Goal: Task Accomplishment & Management: Manage account settings

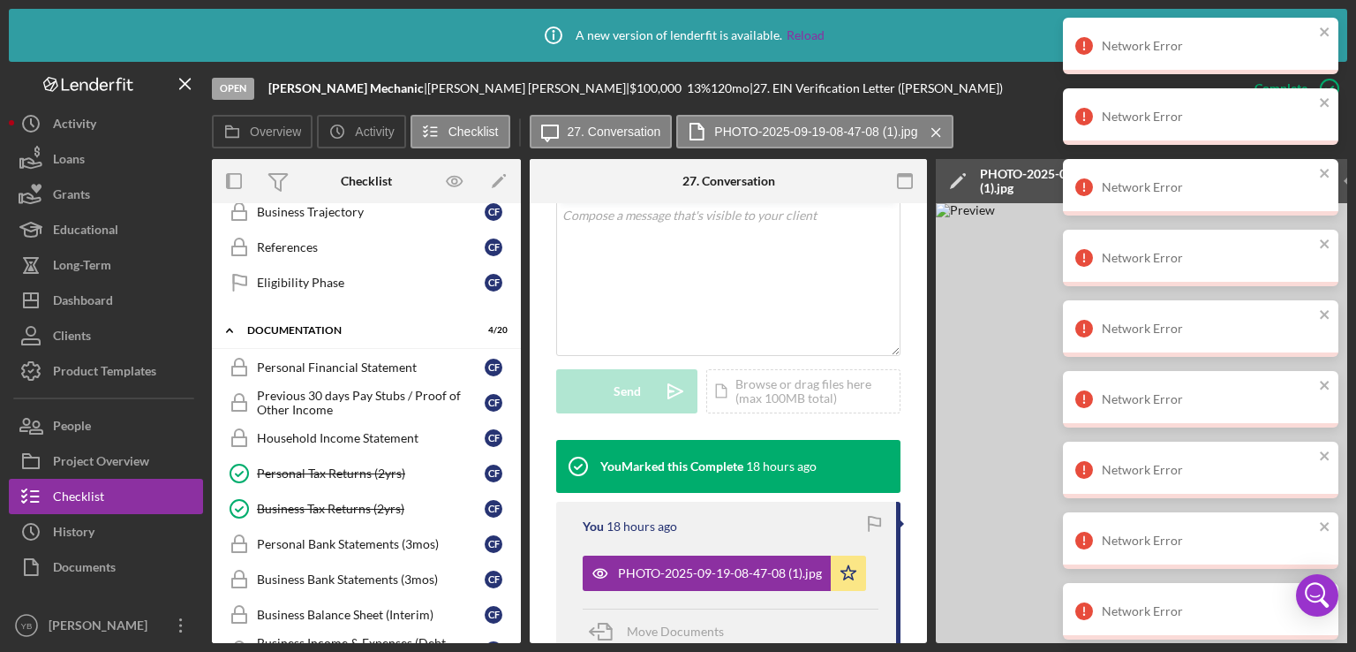
scroll to position [449, 0]
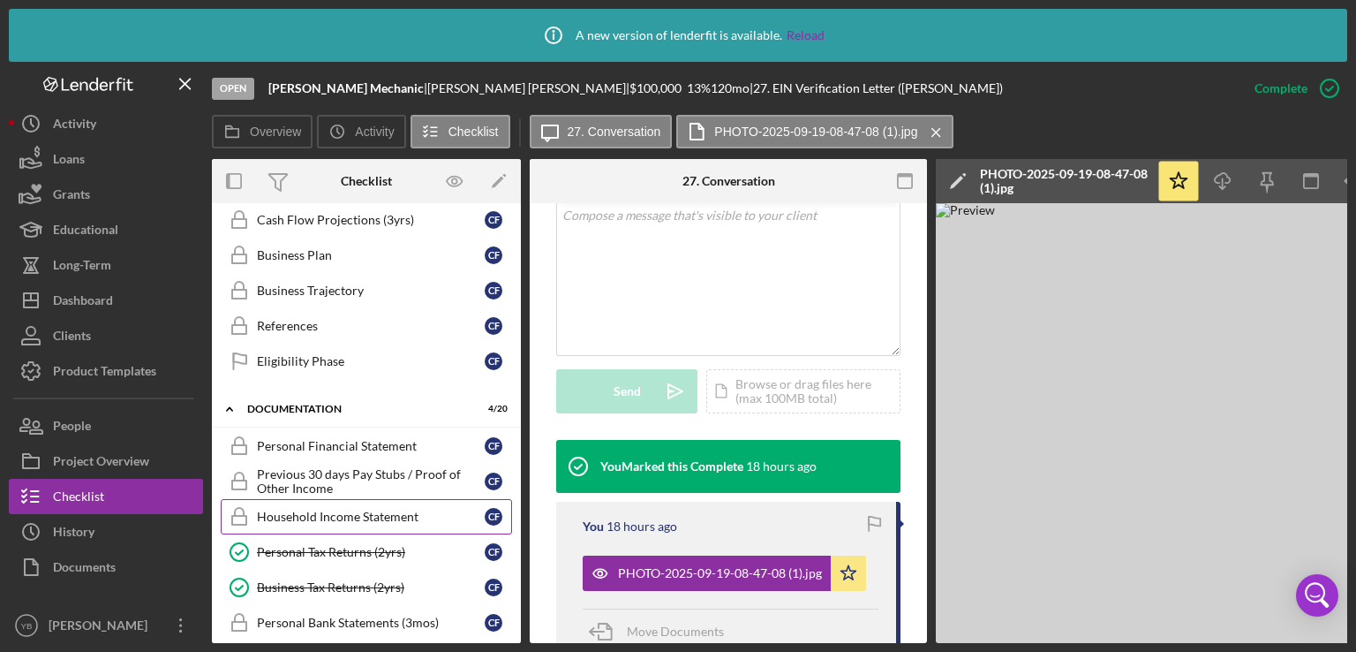
click at [316, 512] on div "Household Income Statement" at bounding box center [371, 517] width 228 height 14
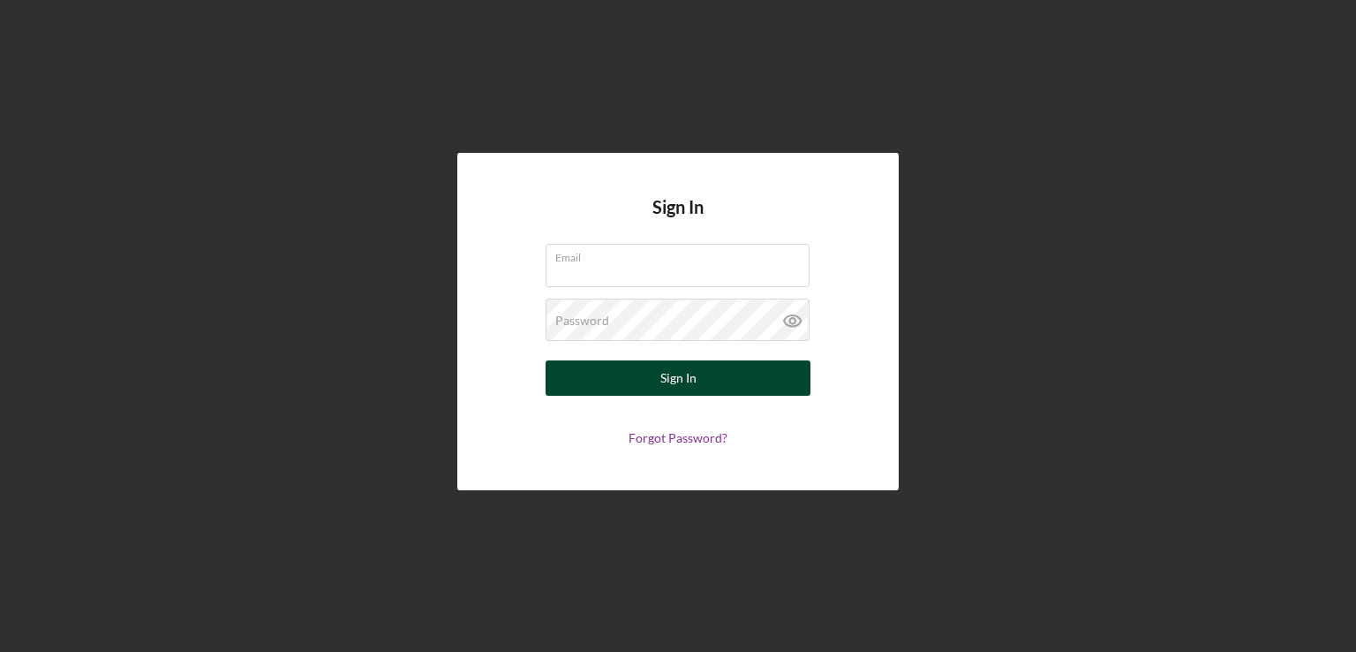
type input "ybatista@communitycapitalny.org"
click at [701, 375] on button "Sign In" at bounding box center [678, 377] width 265 height 35
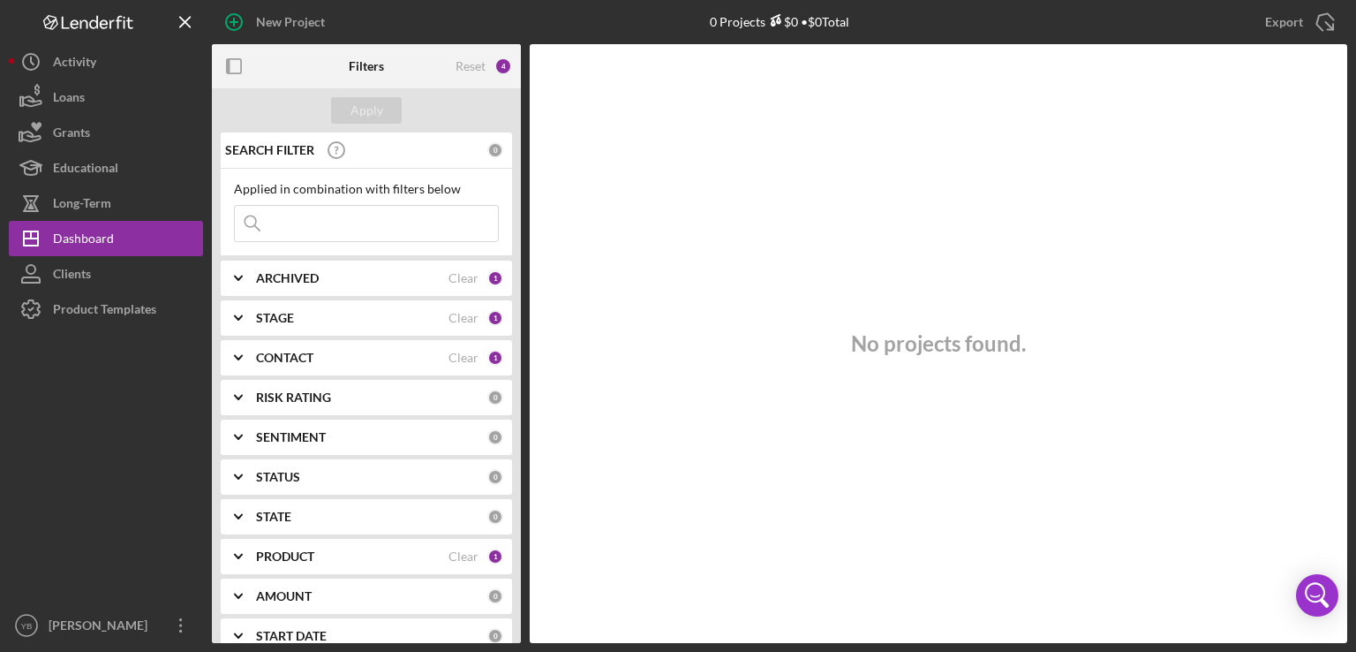
click at [321, 274] on div "ARCHIVED" at bounding box center [352, 278] width 193 height 14
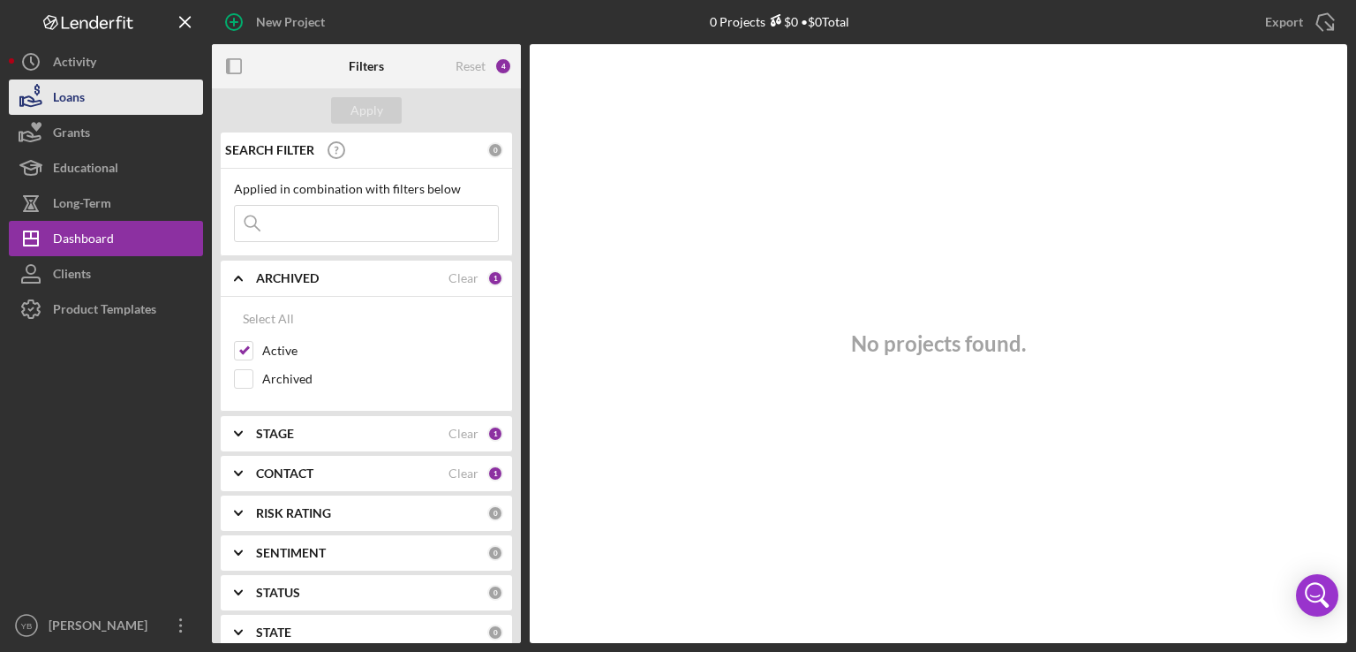
click at [94, 106] on button "Loans" at bounding box center [106, 96] width 194 height 35
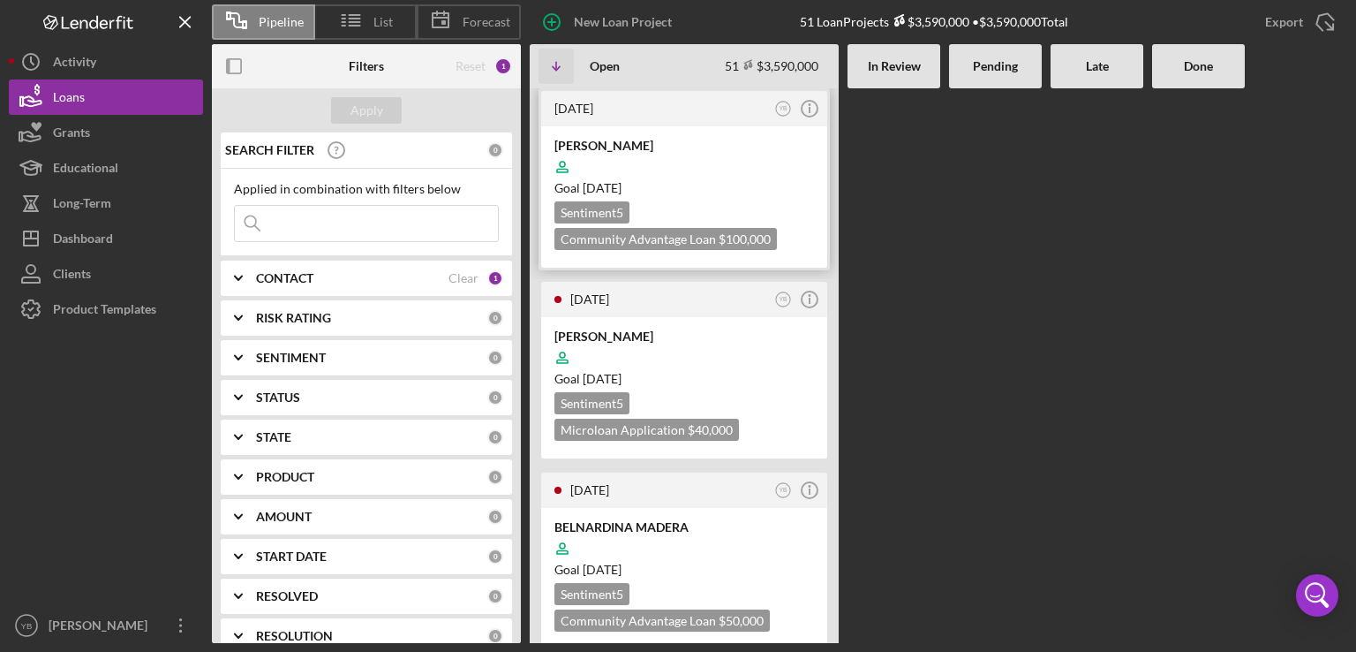
click at [713, 208] on div "Sentiment 5 Community Advantage Loan $100,000 $100,000" at bounding box center [685, 225] width 260 height 49
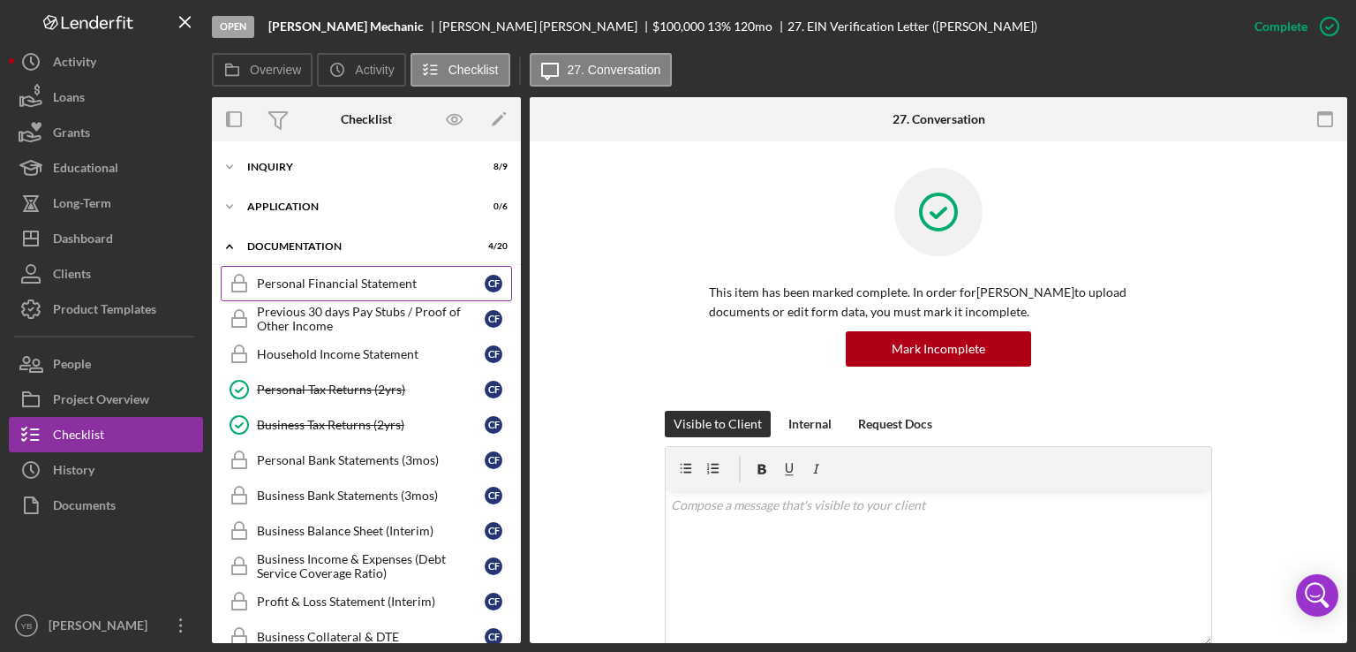
click at [321, 280] on div "Personal Financial Statement" at bounding box center [371, 283] width 228 height 14
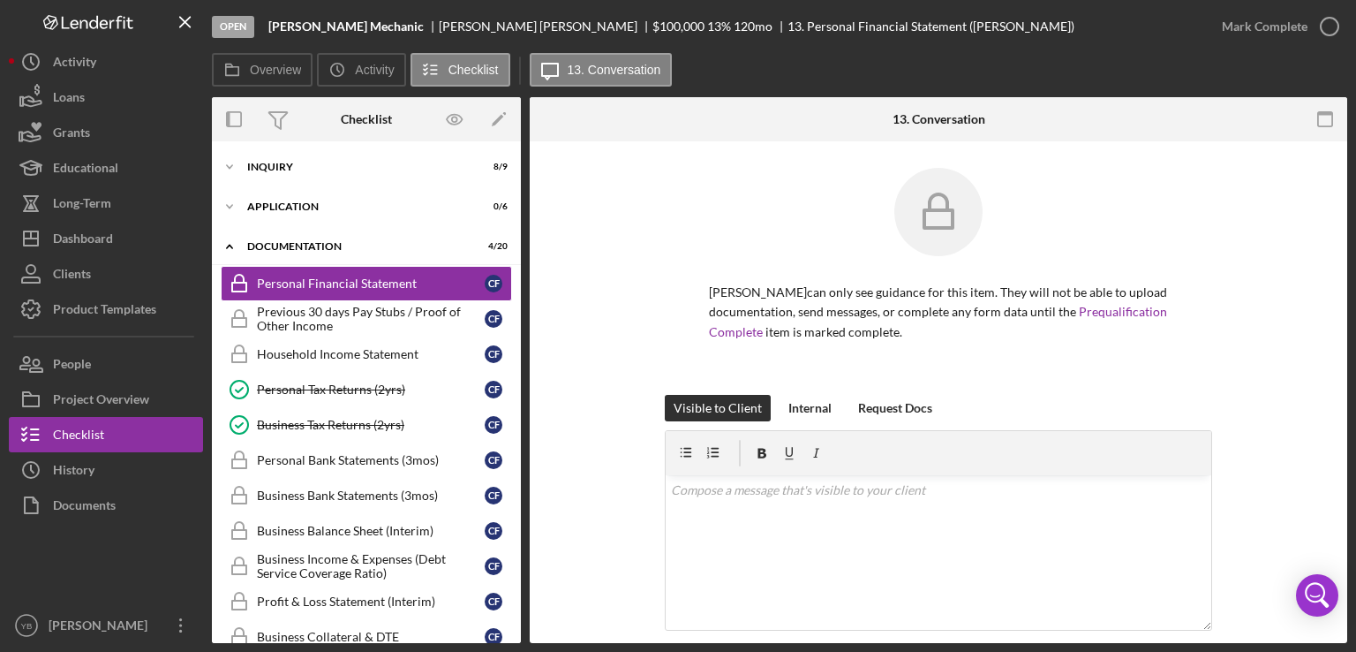
click at [1250, 293] on div "Carlos Fernandez Rosario can only see guidance for this item. They will not be …" at bounding box center [938, 281] width 765 height 227
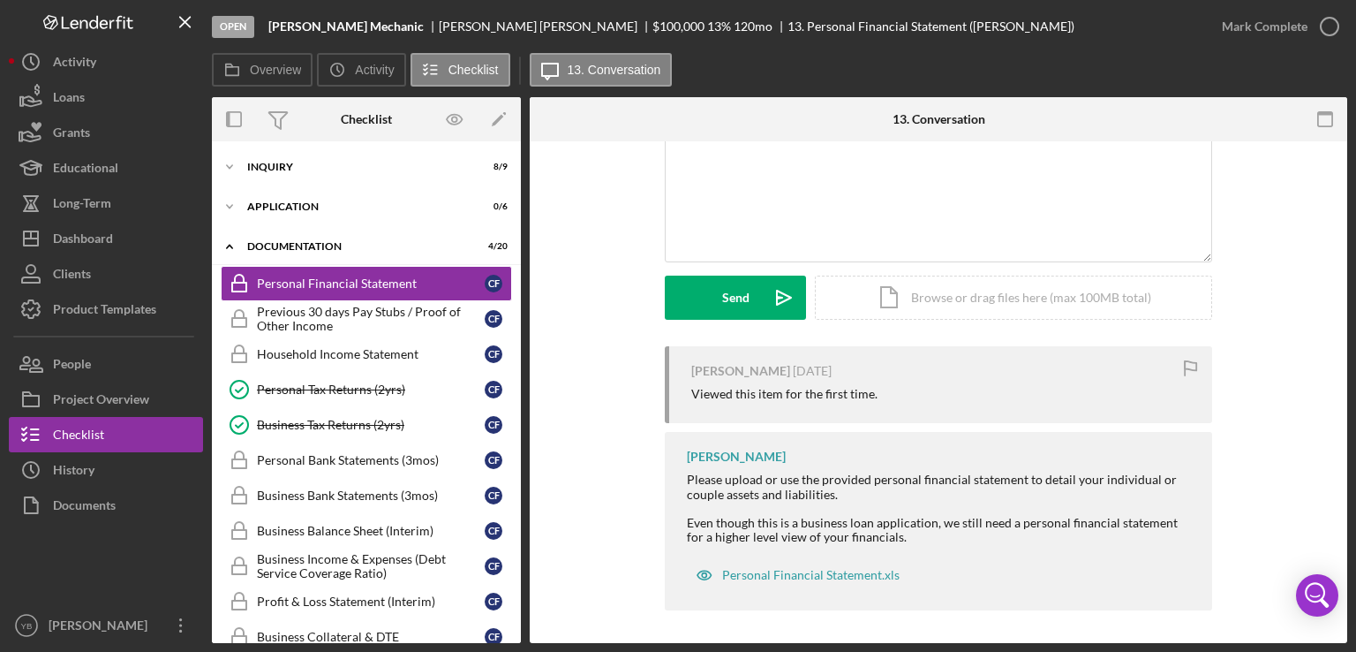
scroll to position [371, 0]
click at [1024, 298] on div "Icon/Document Browse or drag files here (max 100MB total) Tap to choose files o…" at bounding box center [1013, 295] width 397 height 44
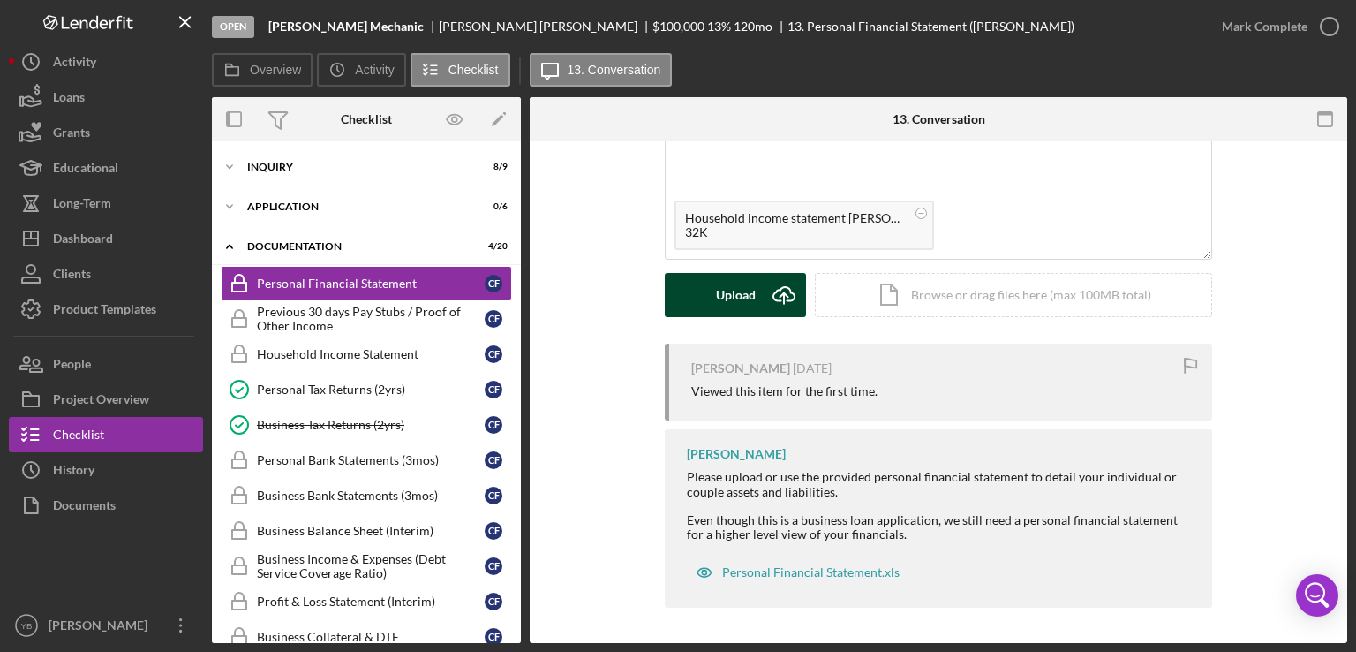
click at [724, 297] on div "Upload" at bounding box center [736, 295] width 40 height 44
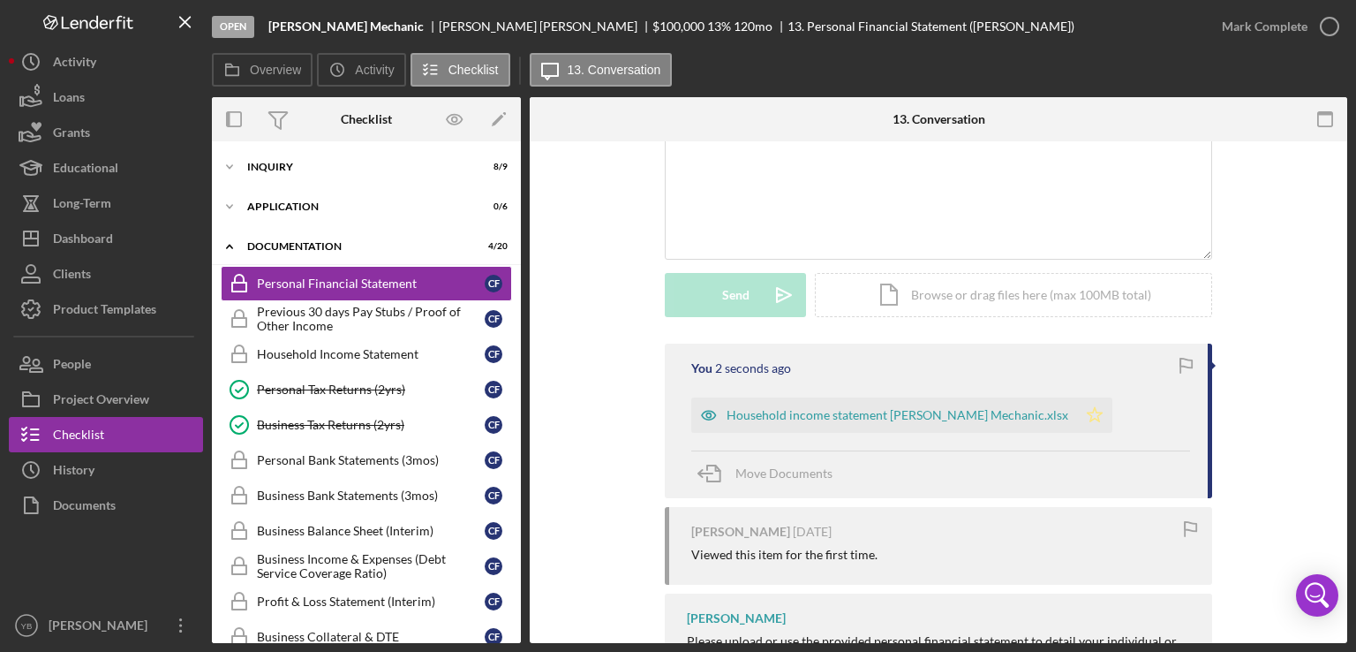
click at [1077, 414] on icon "Icon/Star" at bounding box center [1094, 414] width 35 height 35
click at [1255, 28] on div "Mark Complete" at bounding box center [1265, 26] width 86 height 35
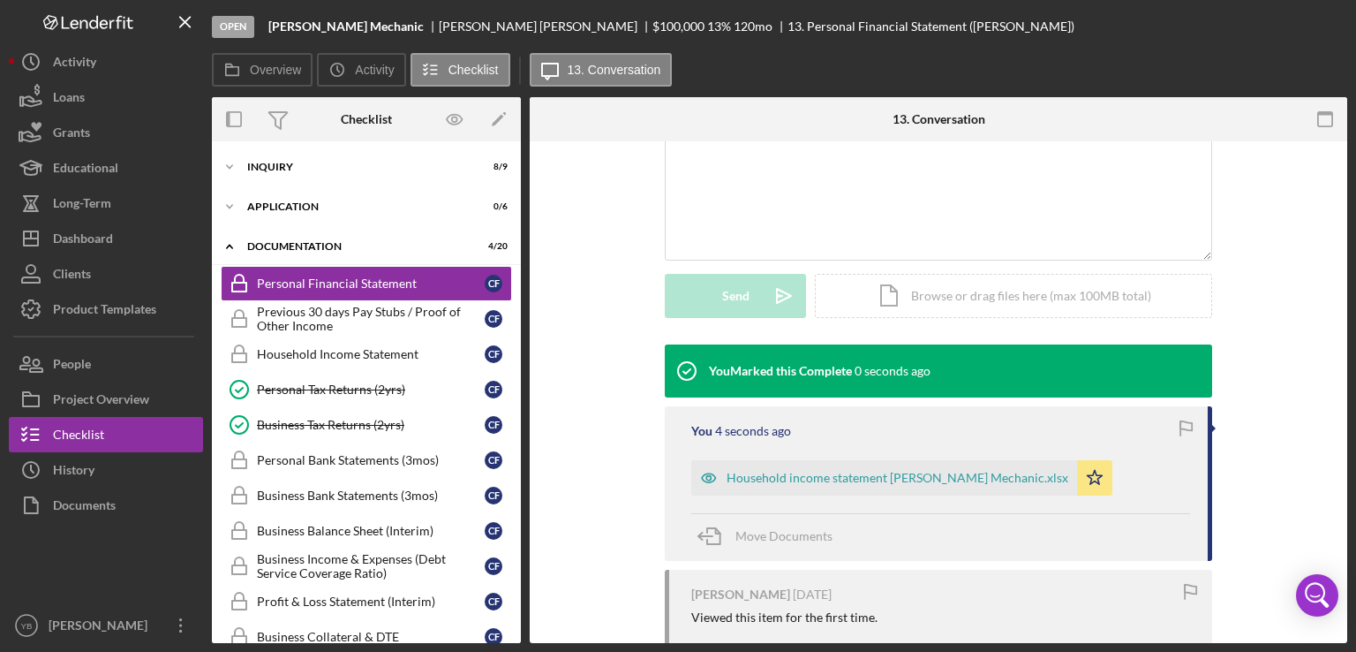
scroll to position [386, 0]
drag, startPoint x: 525, startPoint y: 295, endPoint x: 517, endPoint y: 378, distance: 83.4
click at [517, 378] on div "Overview Internal Workflow Stage Open Icon/Dropdown Arrow Archive (can unarchiv…" at bounding box center [780, 370] width 1136 height 546
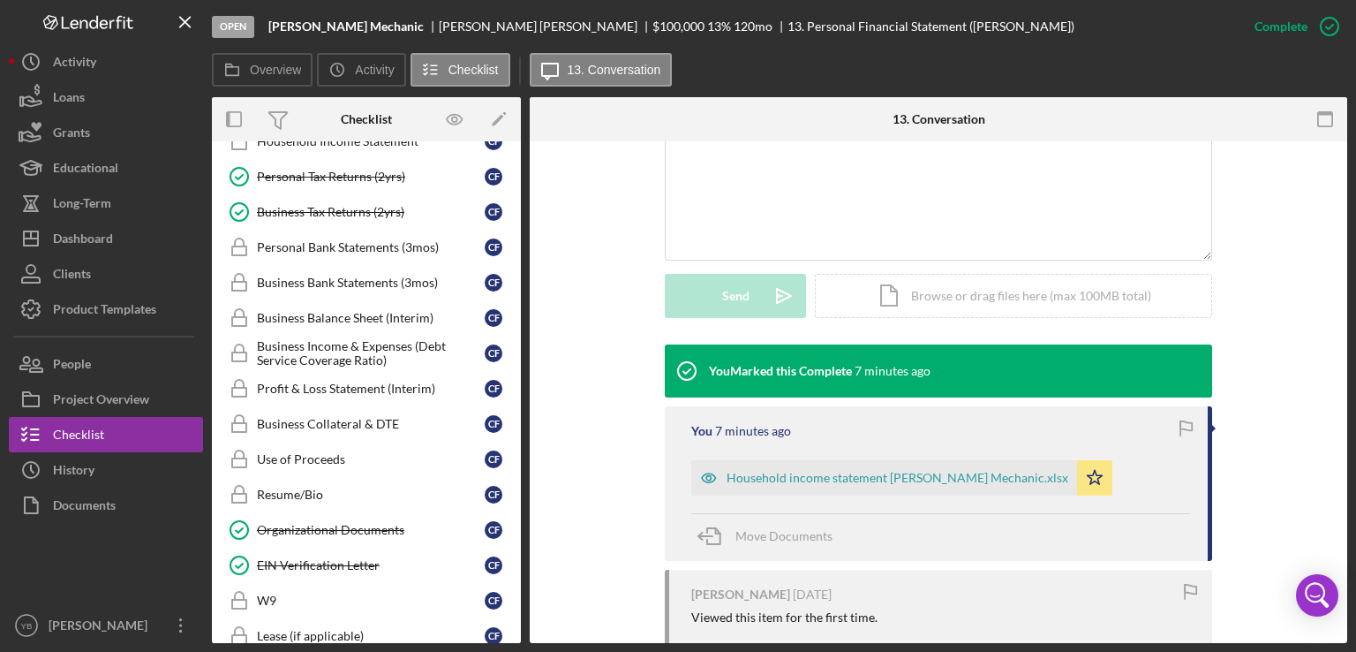
scroll to position [0, 0]
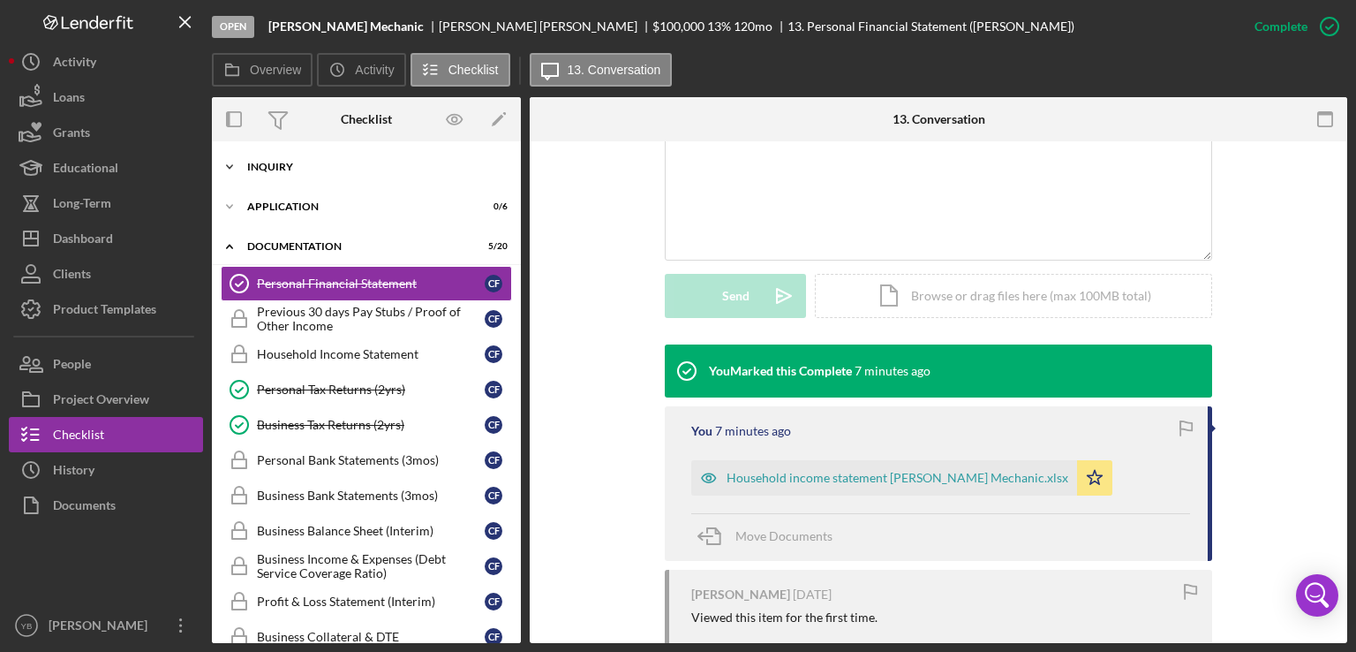
click at [272, 170] on div "Inquiry" at bounding box center [373, 167] width 252 height 11
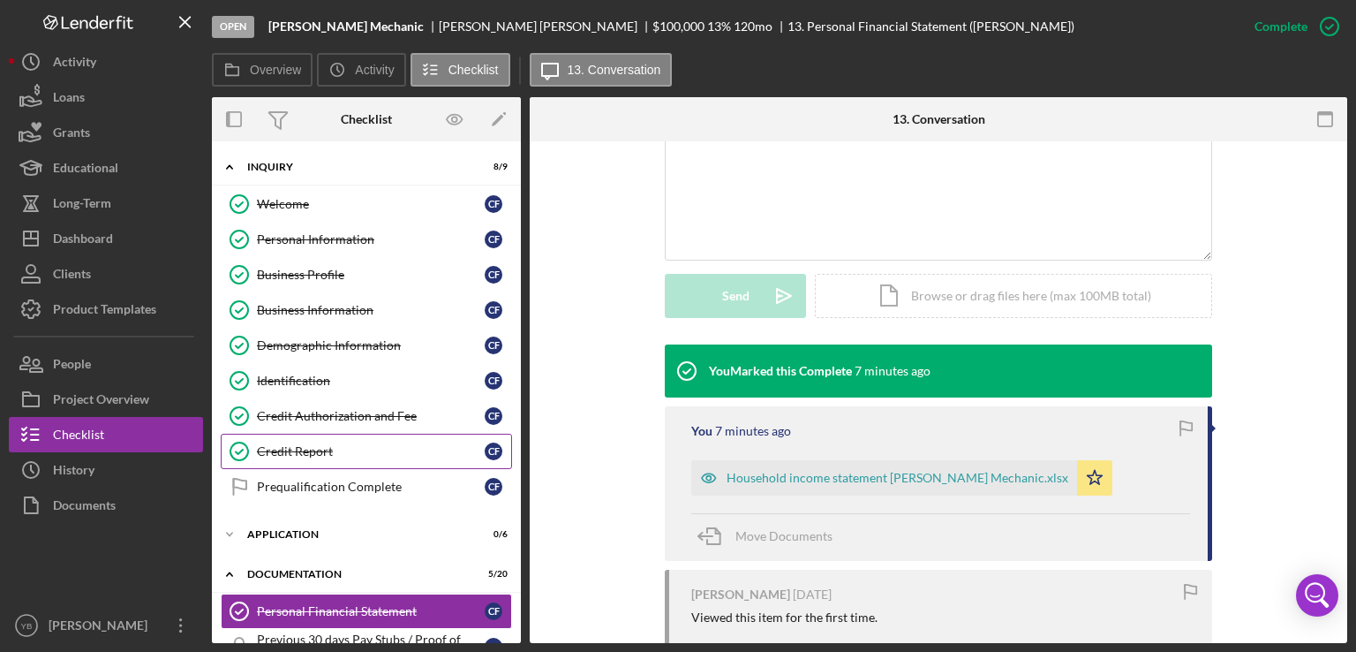
click at [297, 453] on div "Credit Report" at bounding box center [371, 451] width 228 height 14
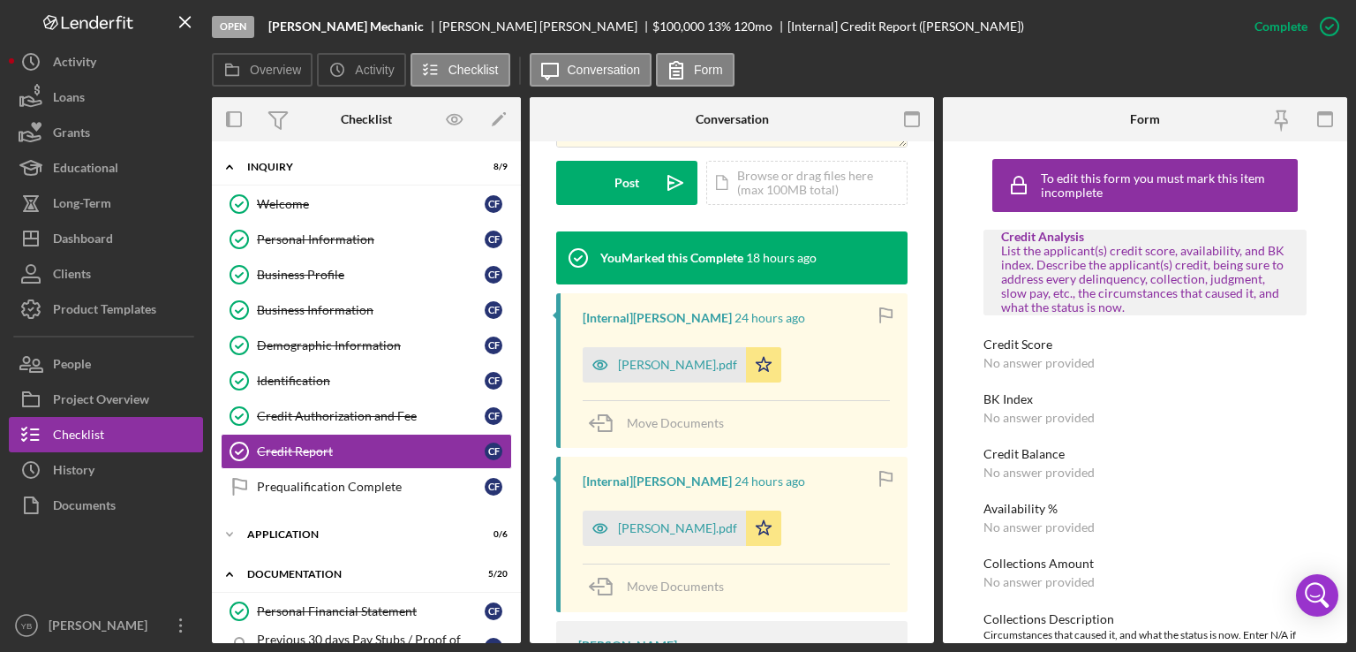
scroll to position [489, 0]
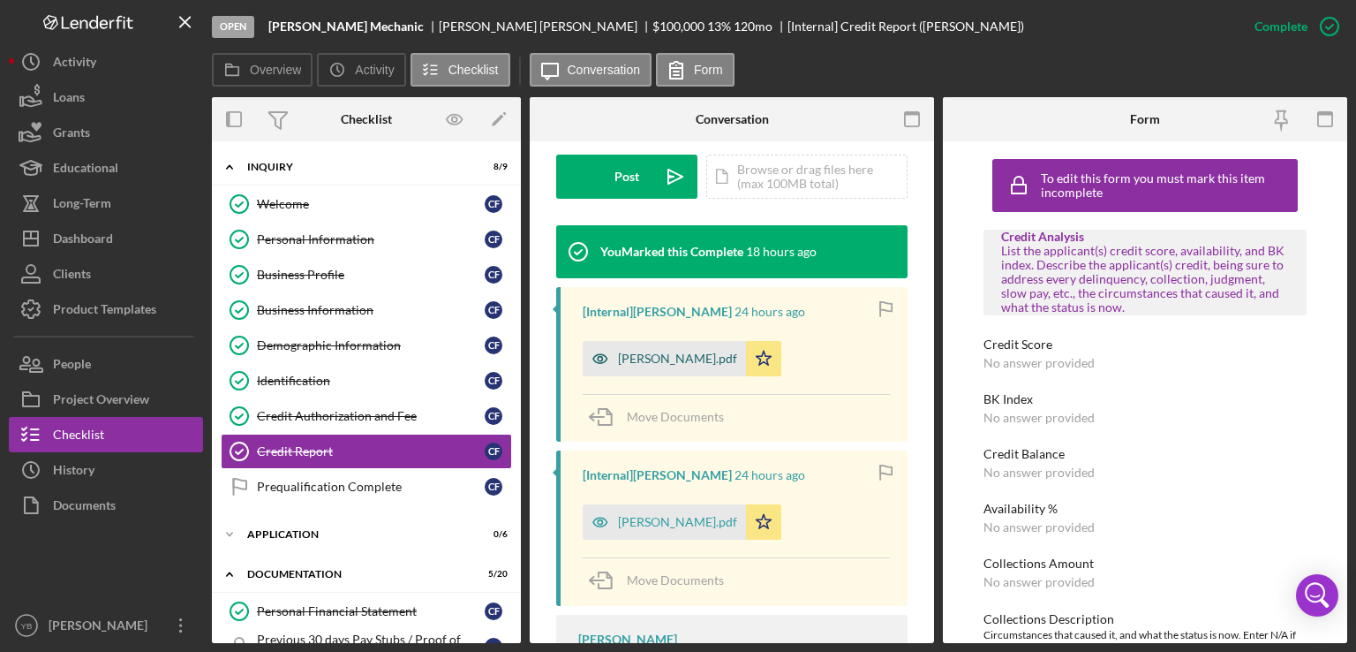
click at [699, 366] on div "CR - Rosario-Fernandez Carlos.pdf" at bounding box center [677, 358] width 119 height 14
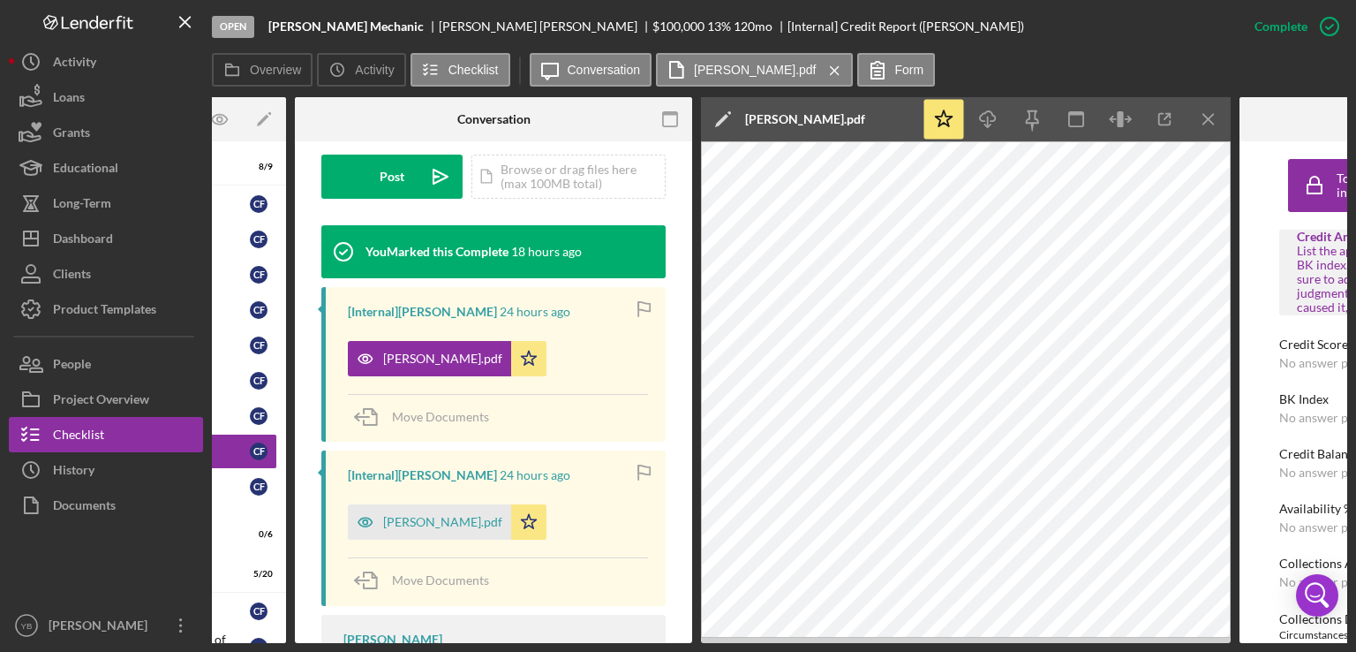
scroll to position [0, 236]
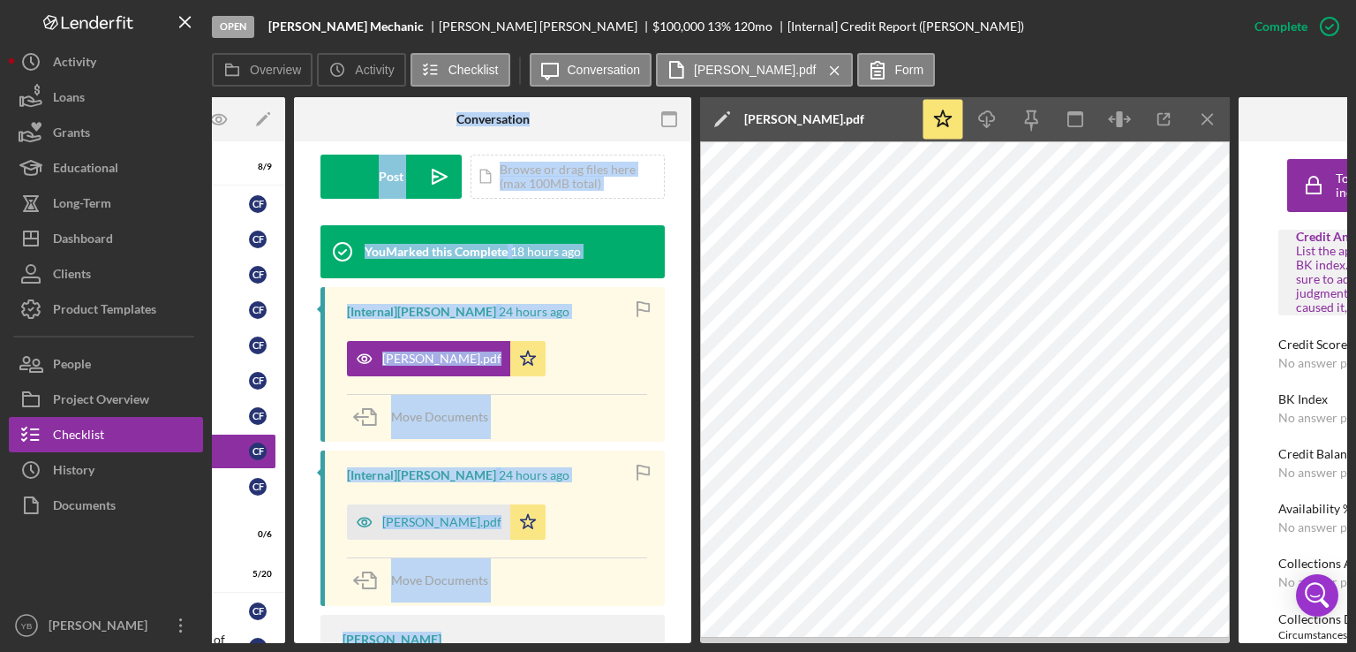
drag, startPoint x: 442, startPoint y: 635, endPoint x: 271, endPoint y: 613, distance: 171.9
click at [271, 613] on div "Overview Internal Workflow Stage Open Icon/Dropdown Arrow Archive (can unarchiv…" at bounding box center [780, 370] width 1136 height 546
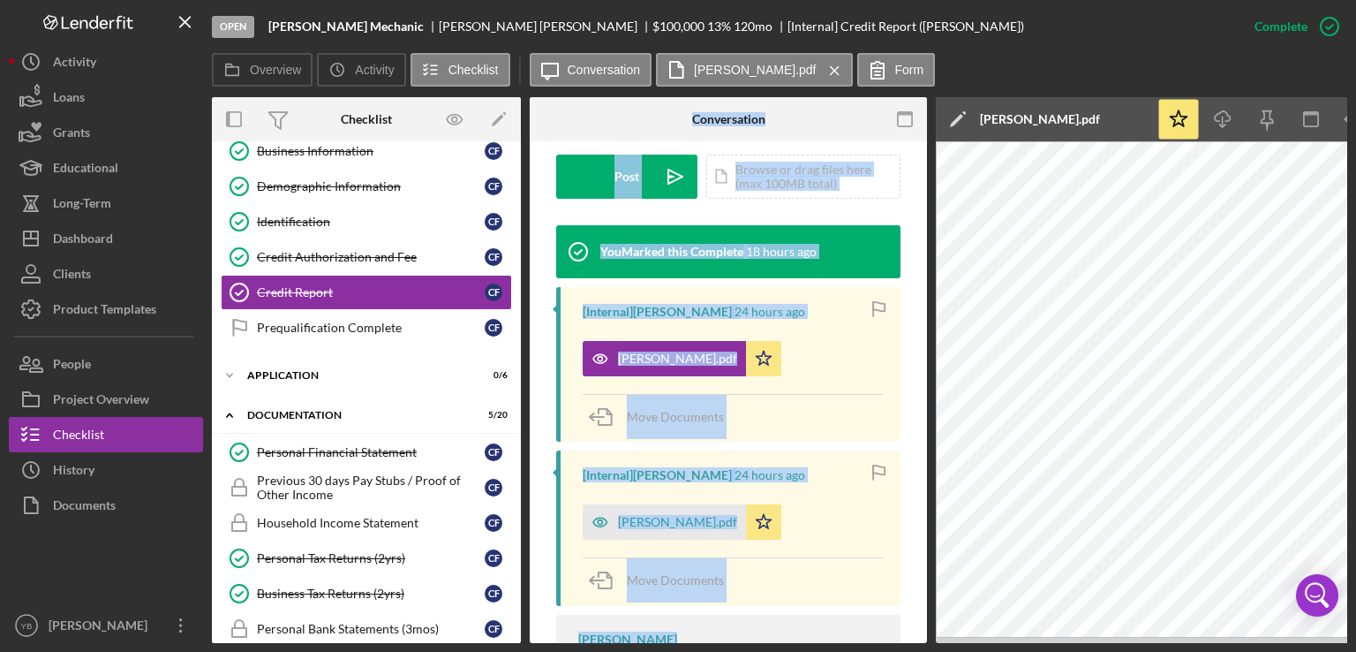
scroll to position [186, 0]
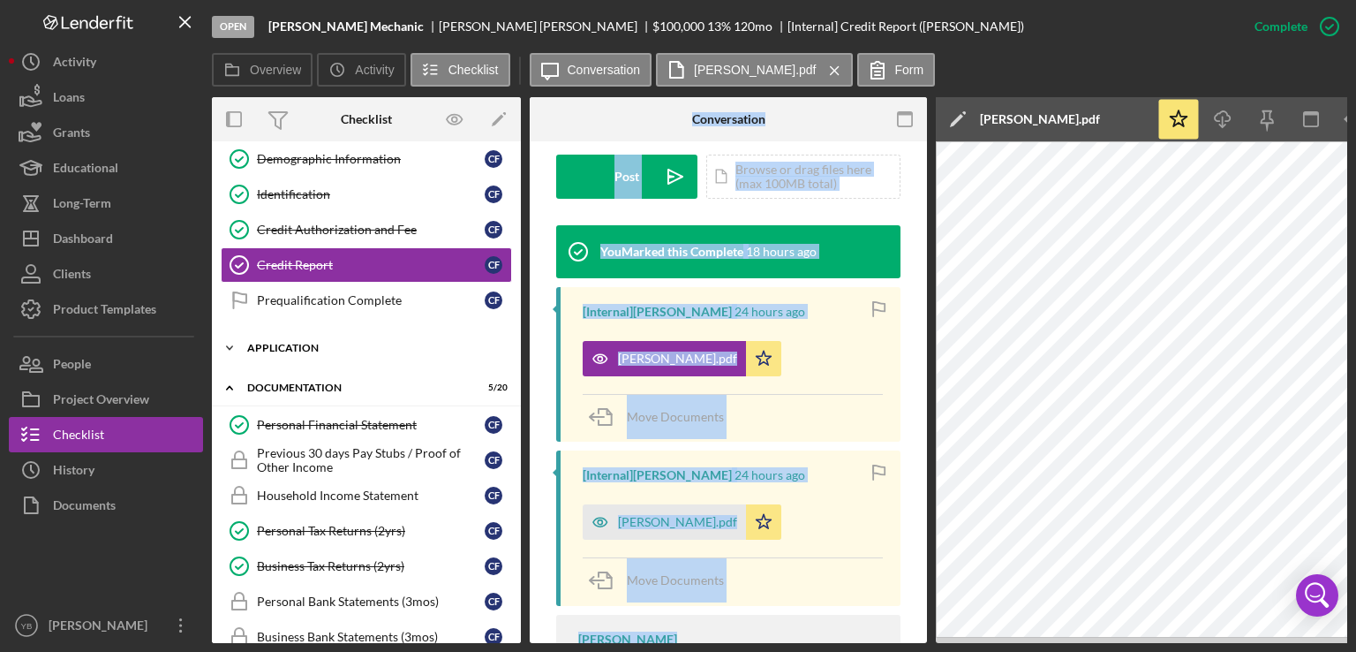
click at [307, 350] on div "Icon/Expander Application 0 / 6" at bounding box center [366, 347] width 309 height 35
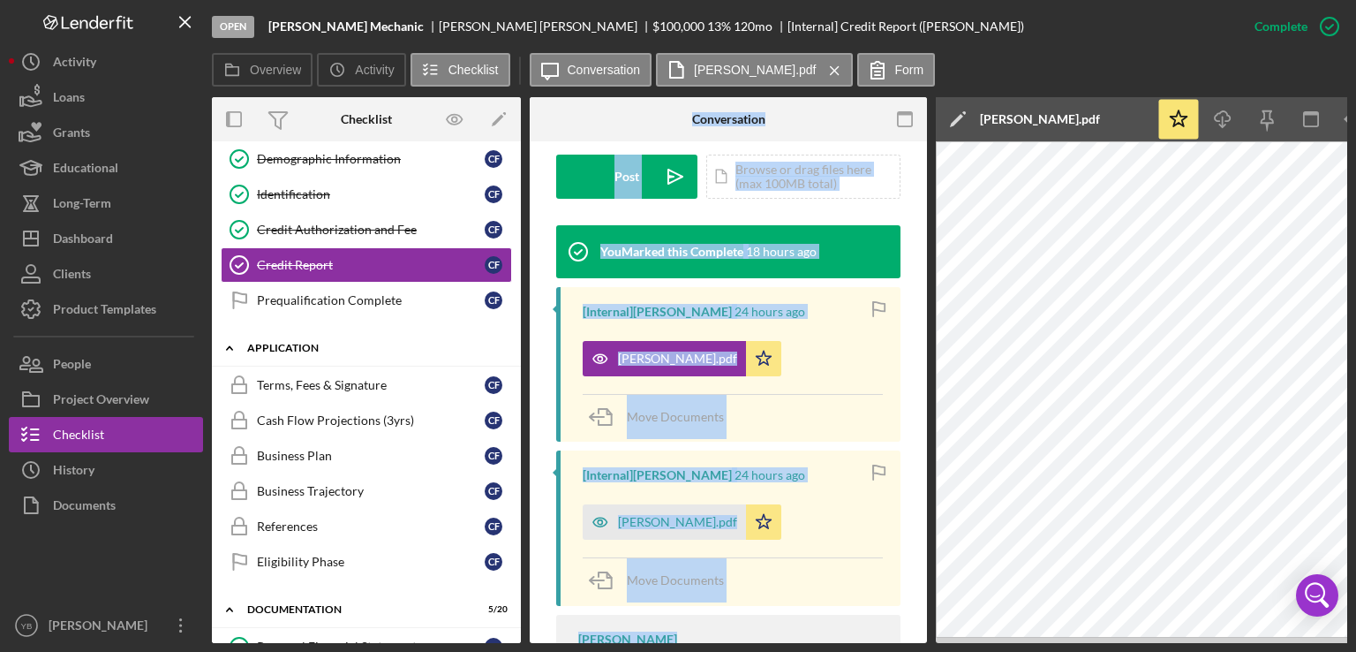
click at [307, 350] on div "Icon/Expander Application 0 / 6" at bounding box center [366, 348] width 309 height 36
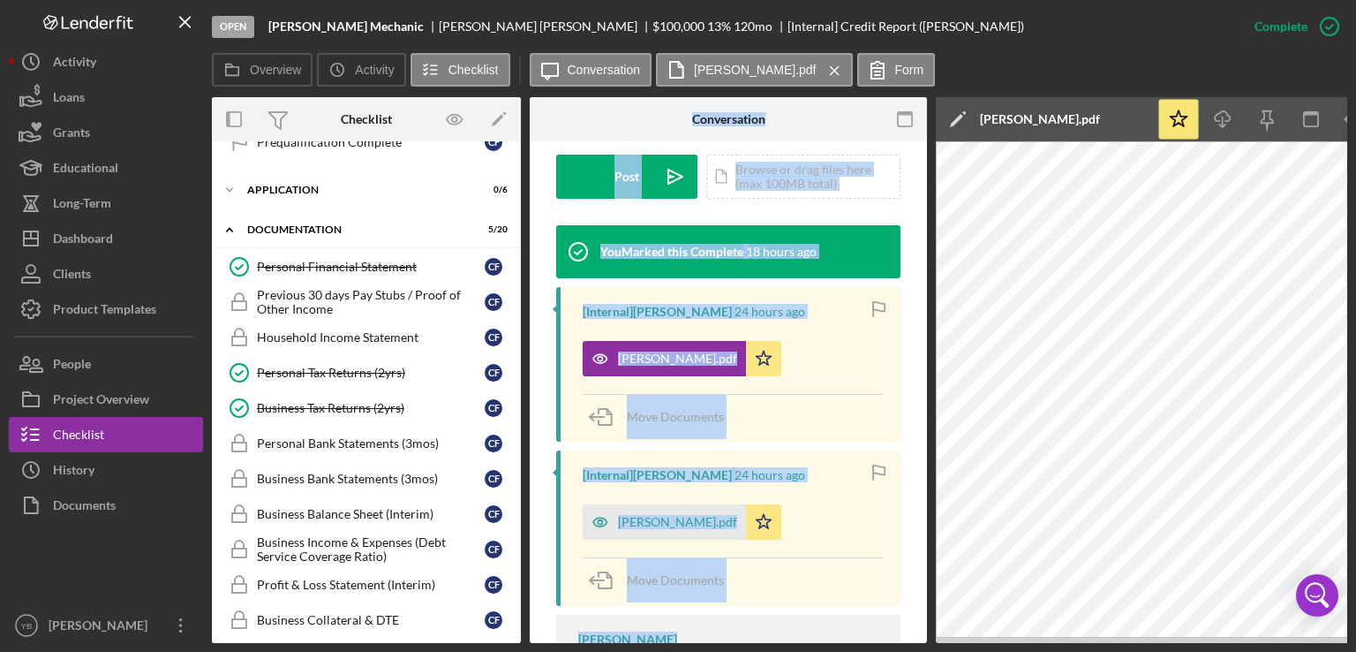
scroll to position [357, 0]
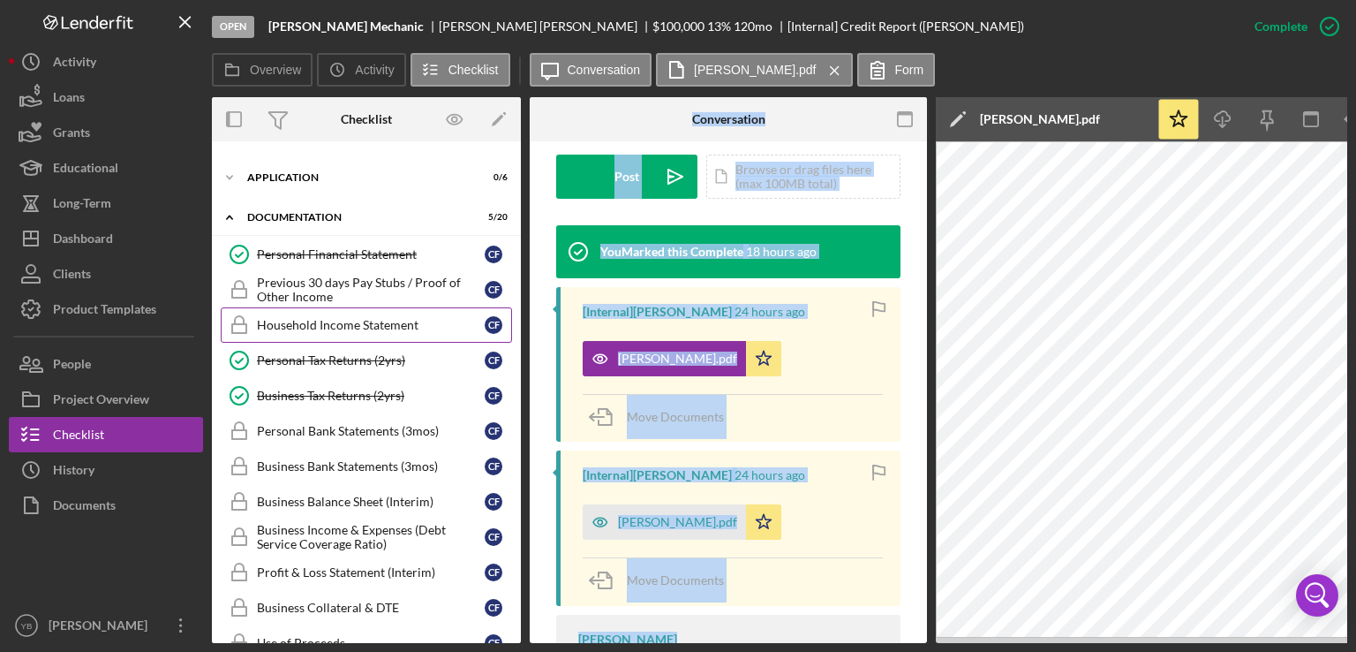
click at [354, 319] on div "Household Income Statement" at bounding box center [371, 325] width 228 height 14
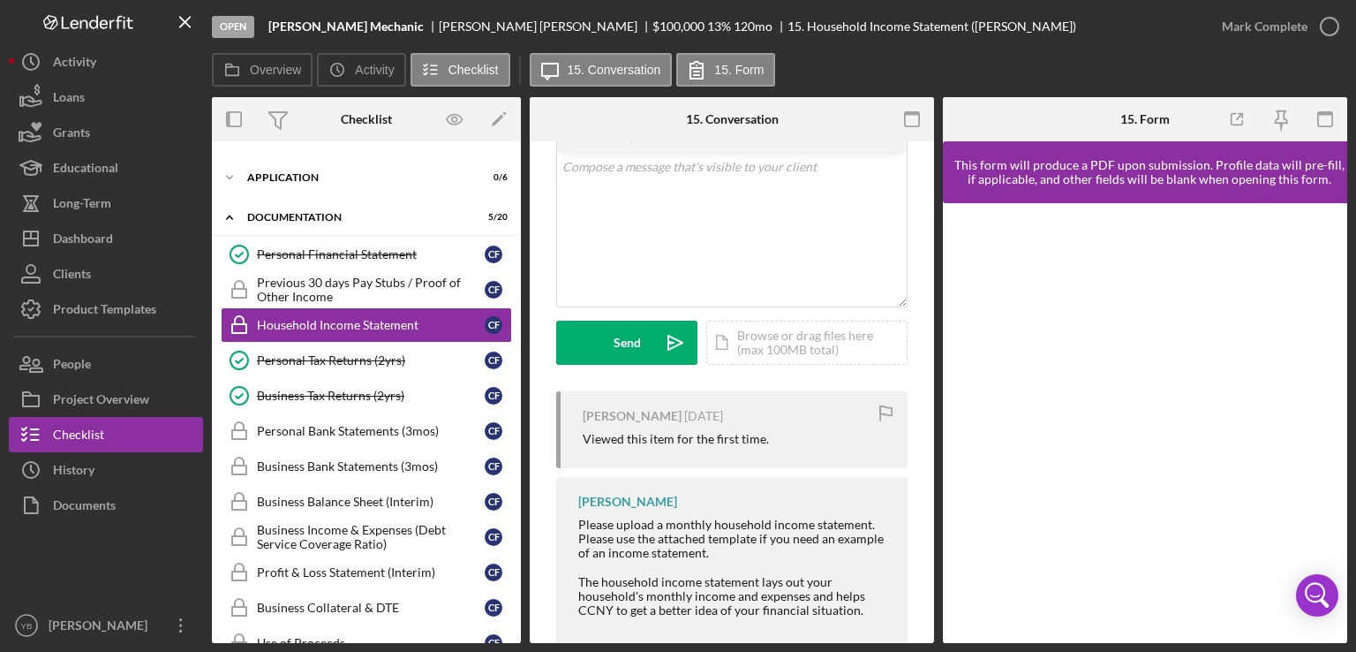
scroll to position [364, 0]
click at [776, 336] on div "Icon/Document Browse or drag files here (max 100MB total) Tap to choose files o…" at bounding box center [806, 342] width 201 height 44
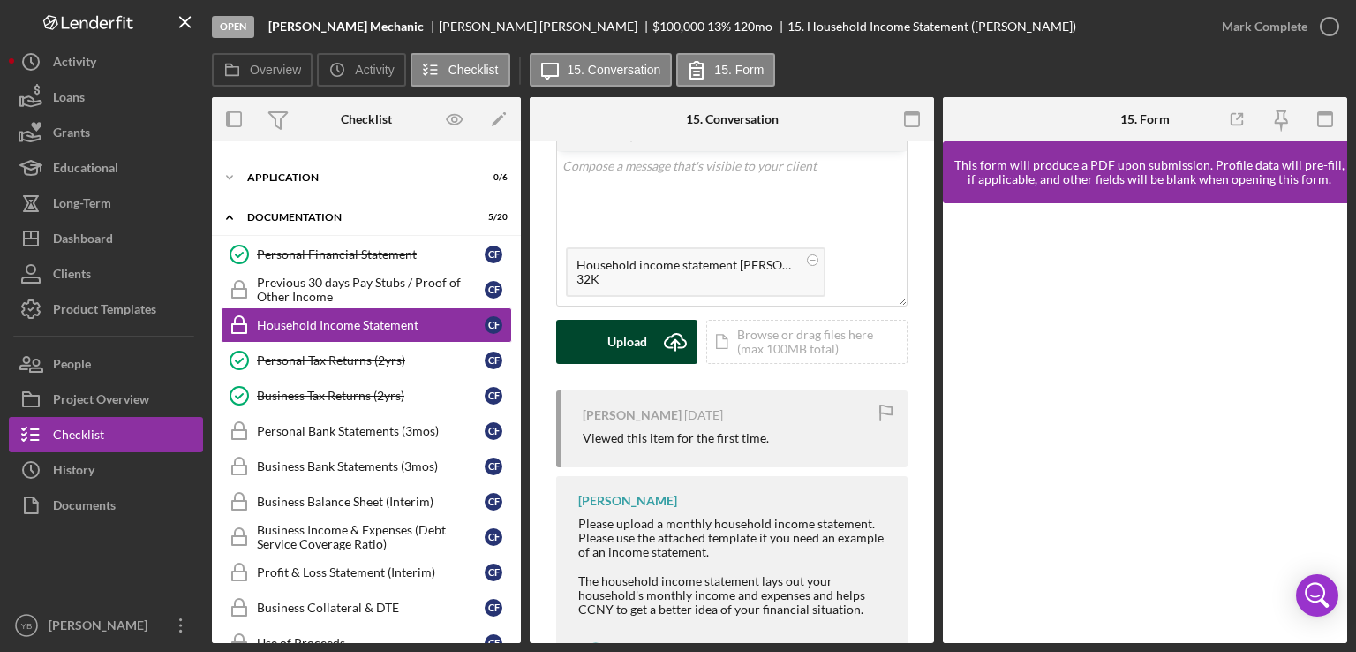
click at [643, 345] on div "Upload" at bounding box center [628, 342] width 40 height 44
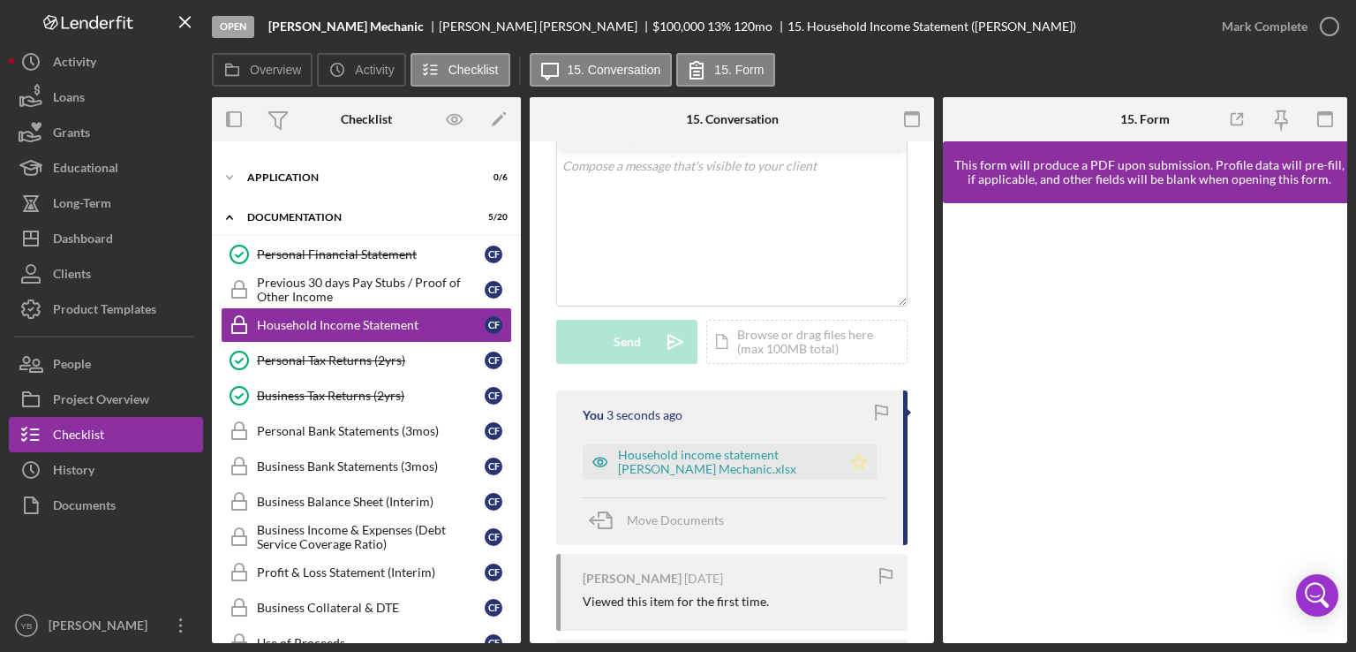
click at [854, 457] on icon "Icon/Star" at bounding box center [859, 461] width 35 height 35
click at [1256, 27] on div "Mark Complete" at bounding box center [1265, 26] width 86 height 35
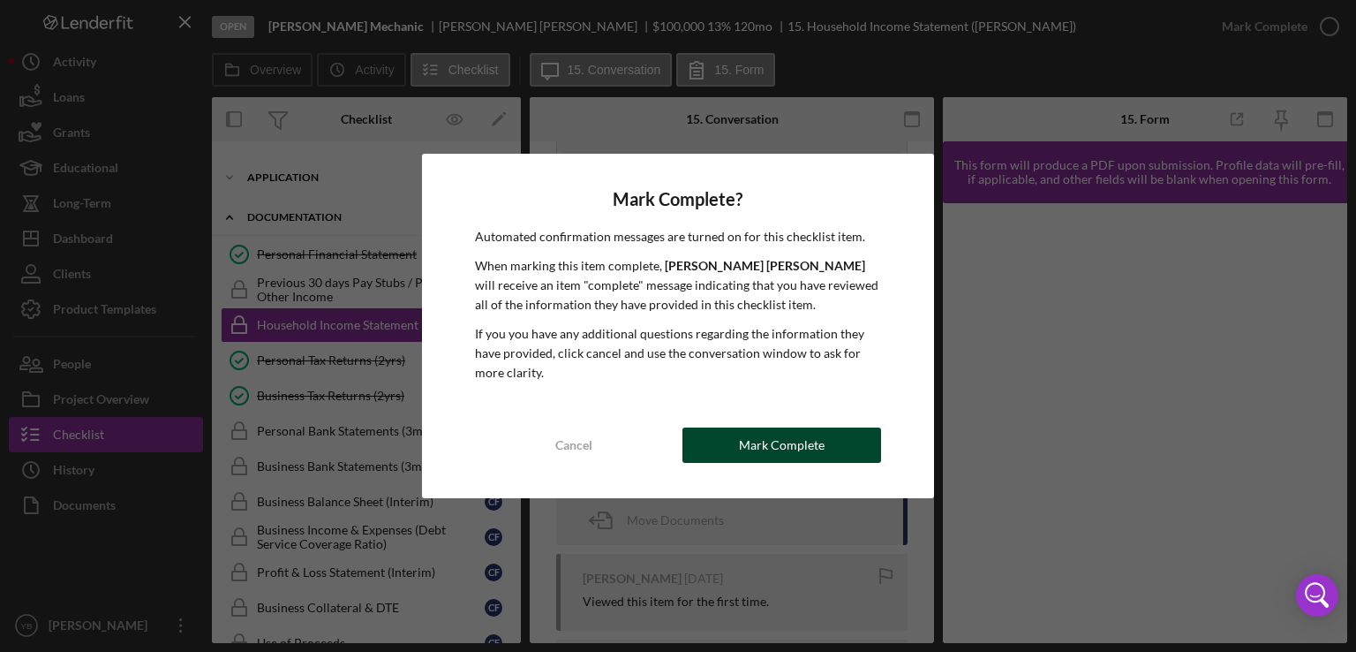
click at [799, 450] on div "Mark Complete" at bounding box center [782, 444] width 86 height 35
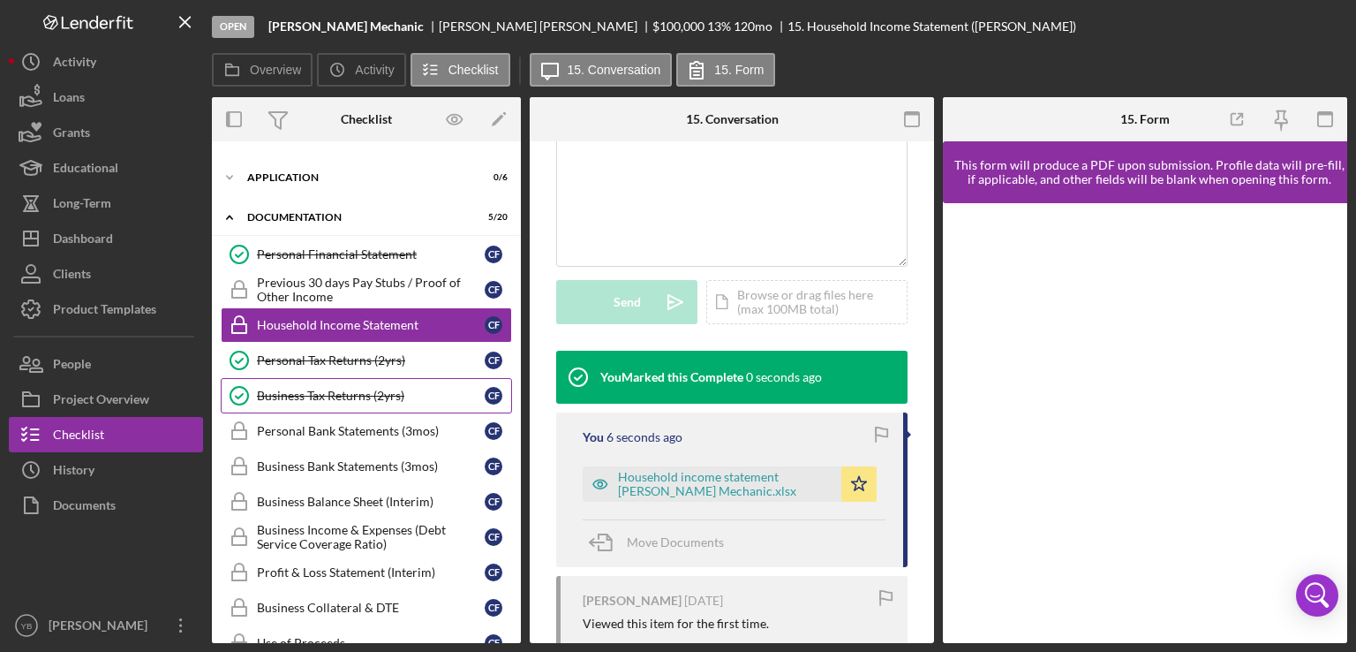
scroll to position [380, 0]
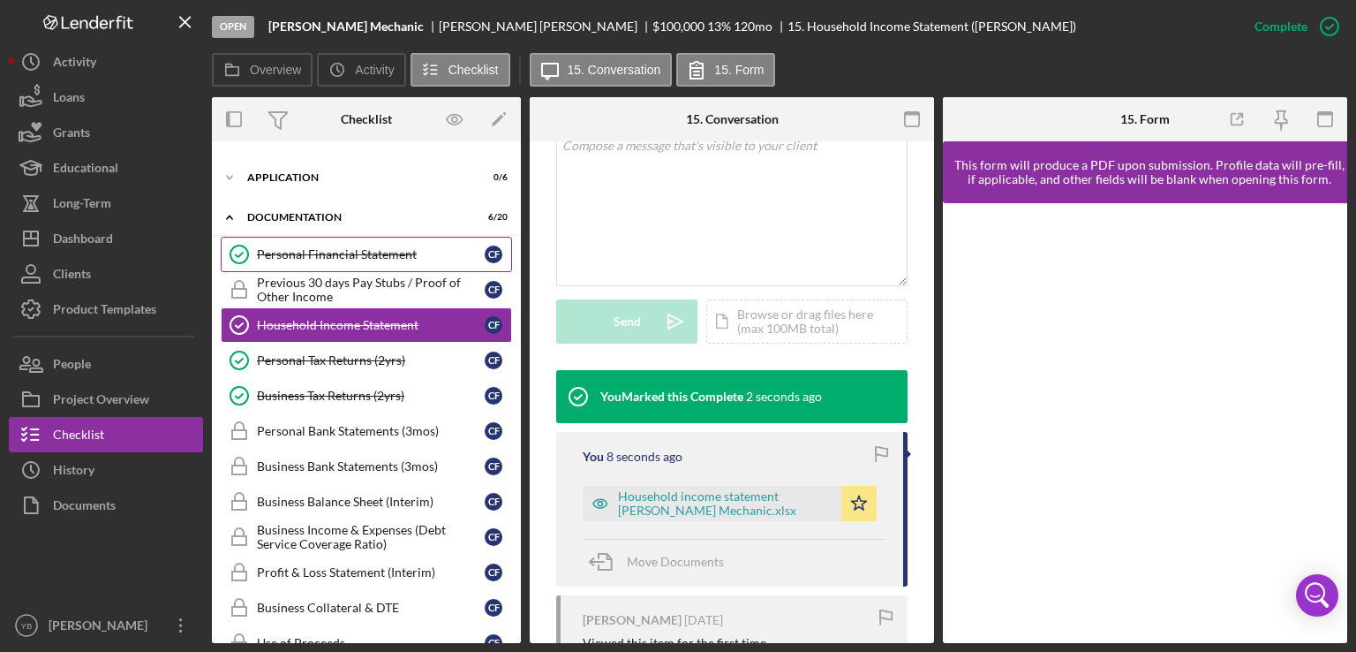
click at [351, 248] on div "Personal Financial Statement" at bounding box center [371, 254] width 228 height 14
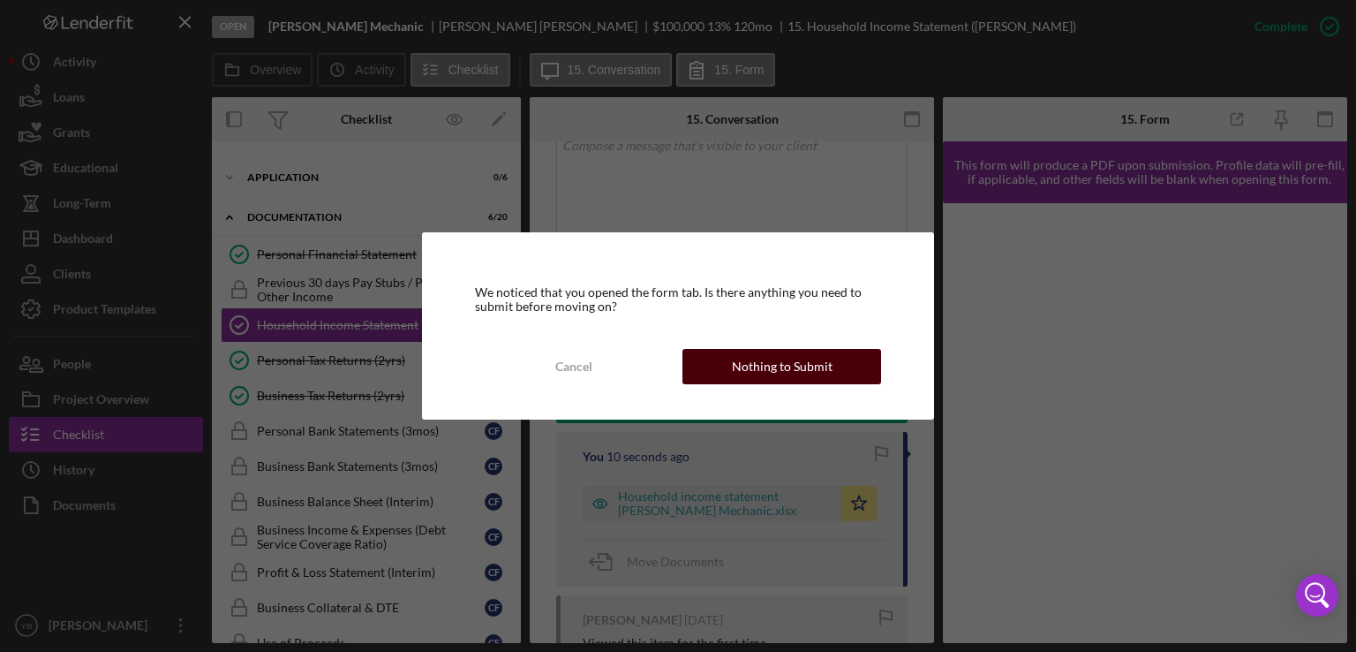
click at [752, 368] on div "Nothing to Submit" at bounding box center [782, 366] width 101 height 35
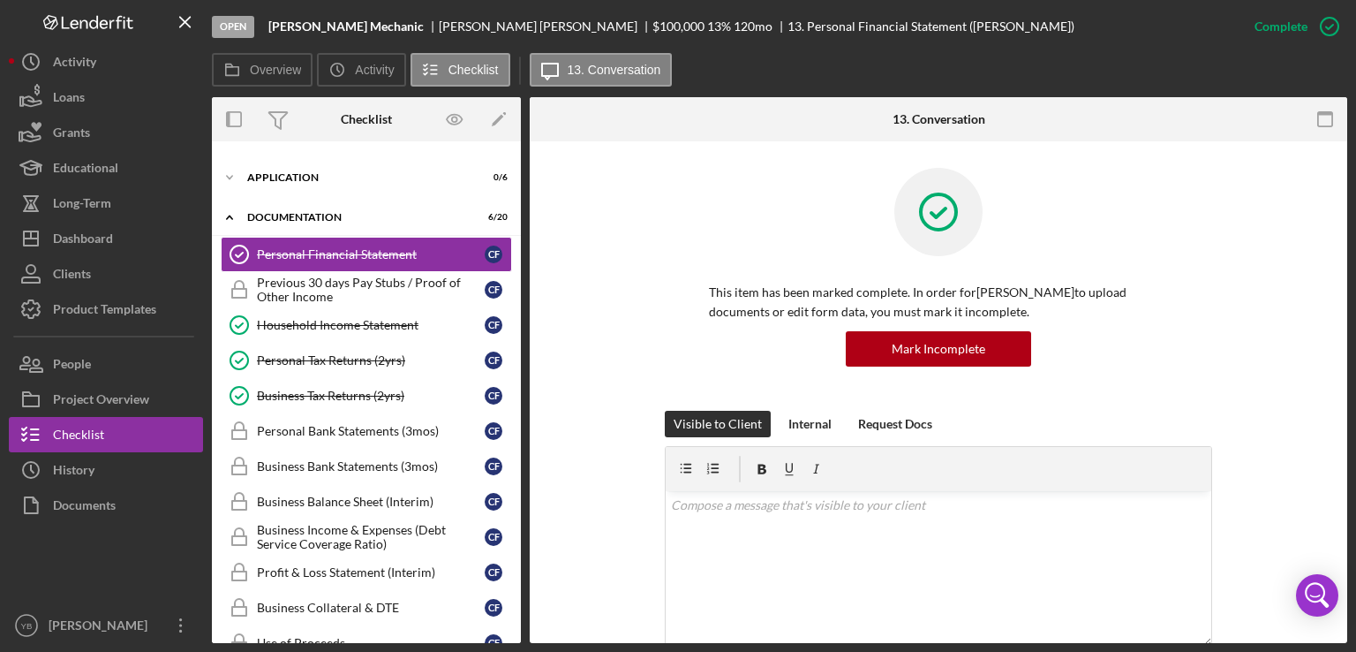
click at [1247, 377] on div "This item has been marked complete. In order for Carlos Fernandez Rosario to up…" at bounding box center [938, 289] width 765 height 243
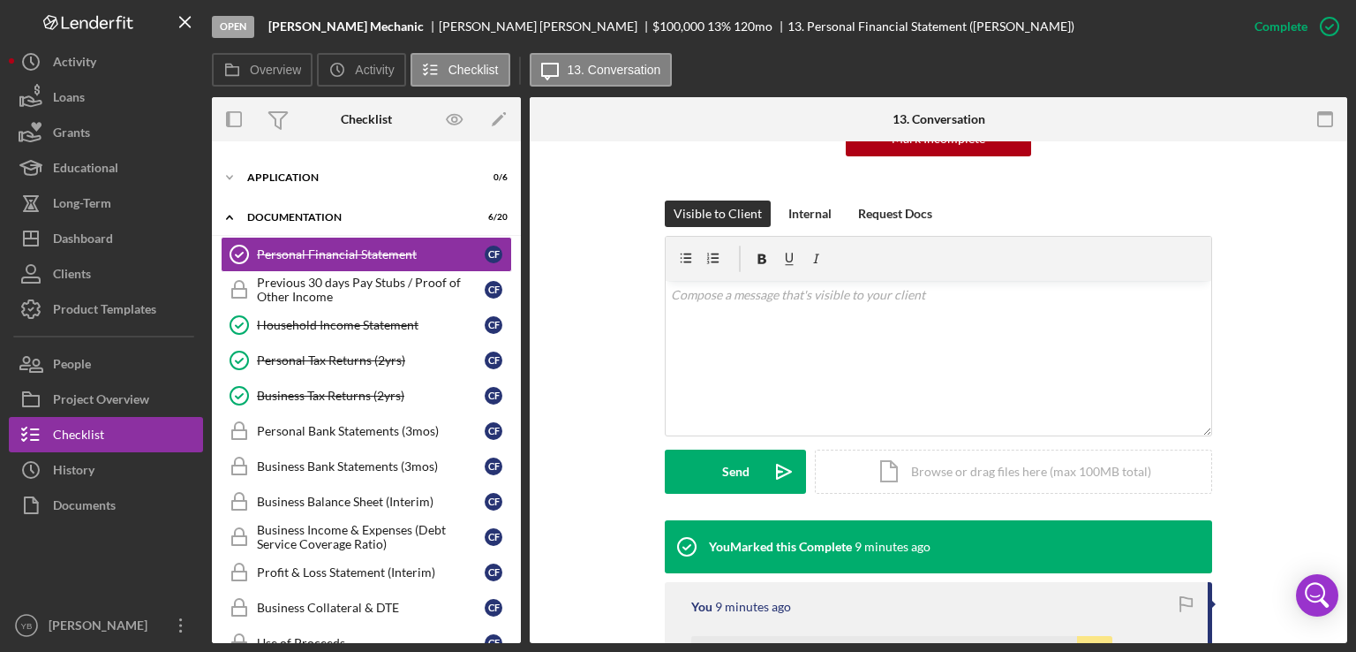
scroll to position [247, 0]
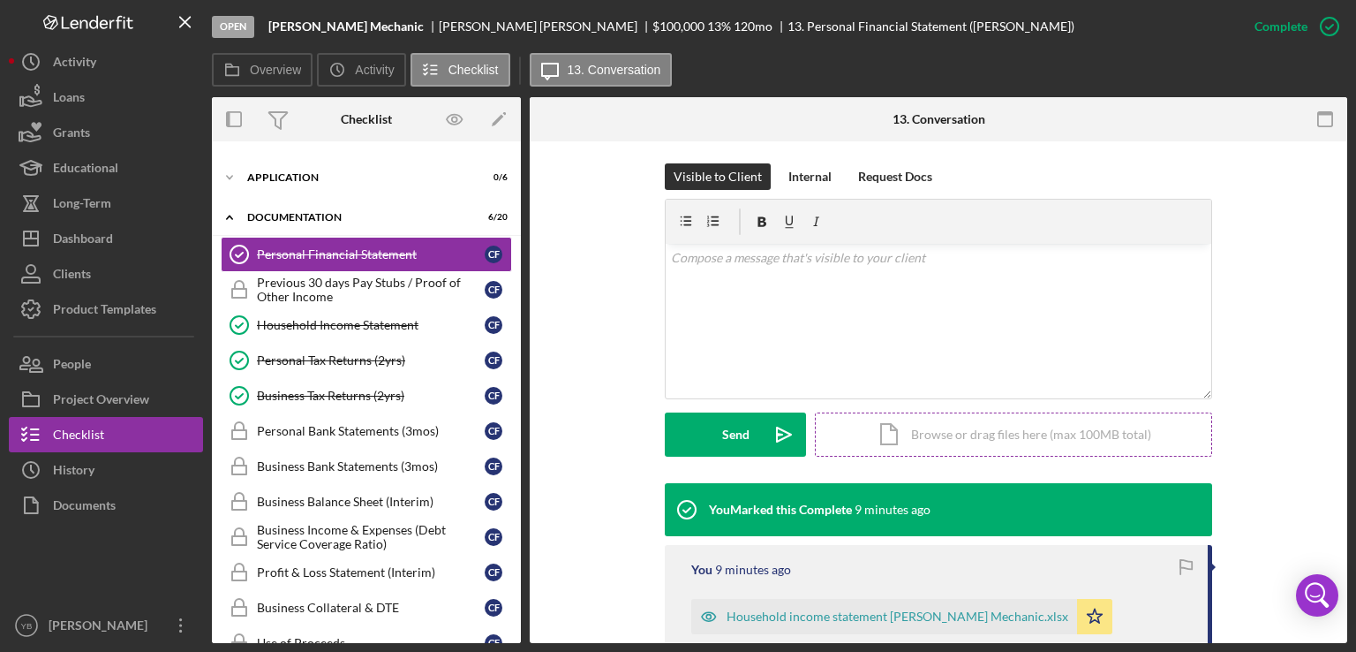
click at [990, 425] on div "Icon/Document Browse or drag files here (max 100MB total) Tap to choose files o…" at bounding box center [1013, 434] width 397 height 44
click at [1077, 616] on icon "Icon/Star" at bounding box center [1094, 616] width 35 height 35
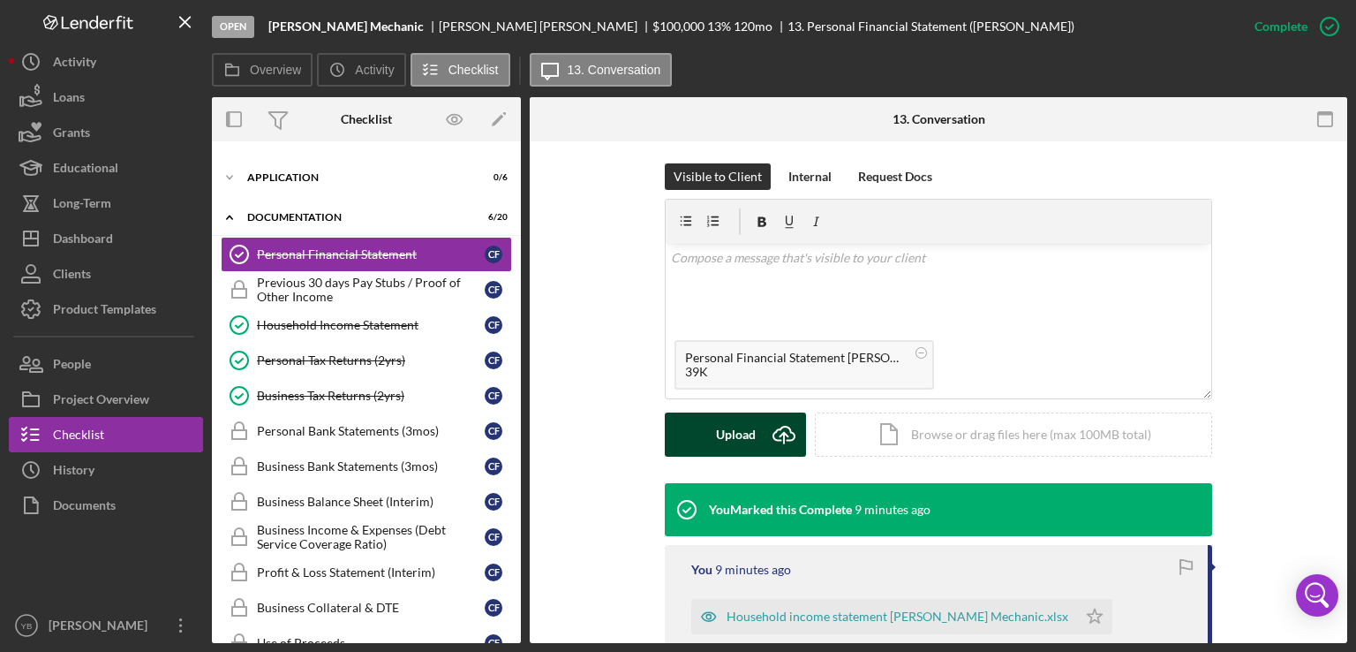
click at [736, 435] on div "Upload" at bounding box center [736, 434] width 40 height 44
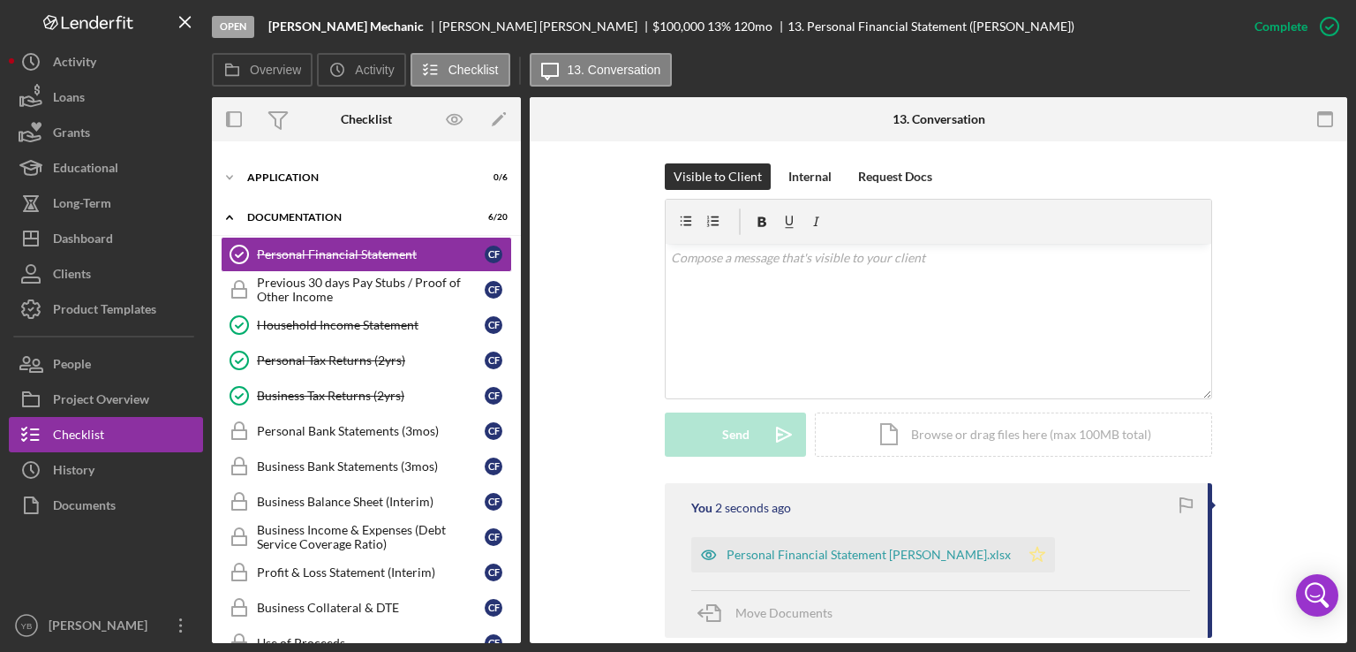
click at [1055, 554] on icon "Icon/Star" at bounding box center [1037, 554] width 35 height 35
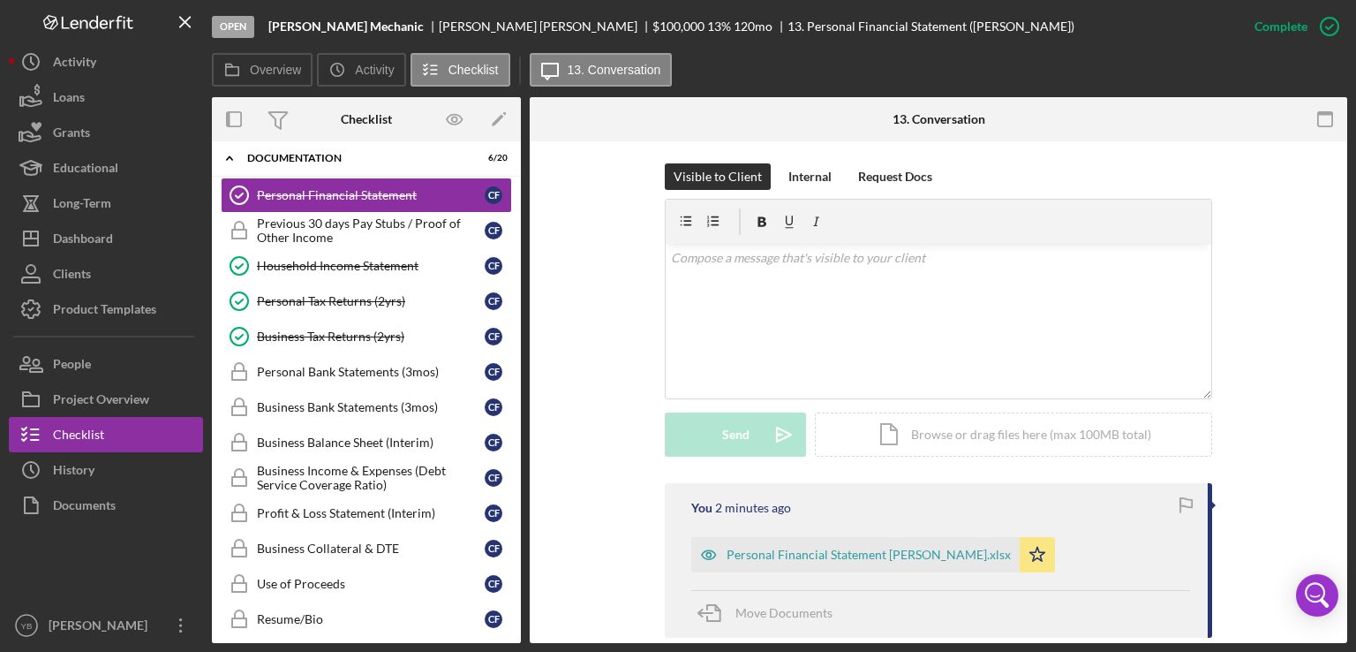
scroll to position [412, 0]
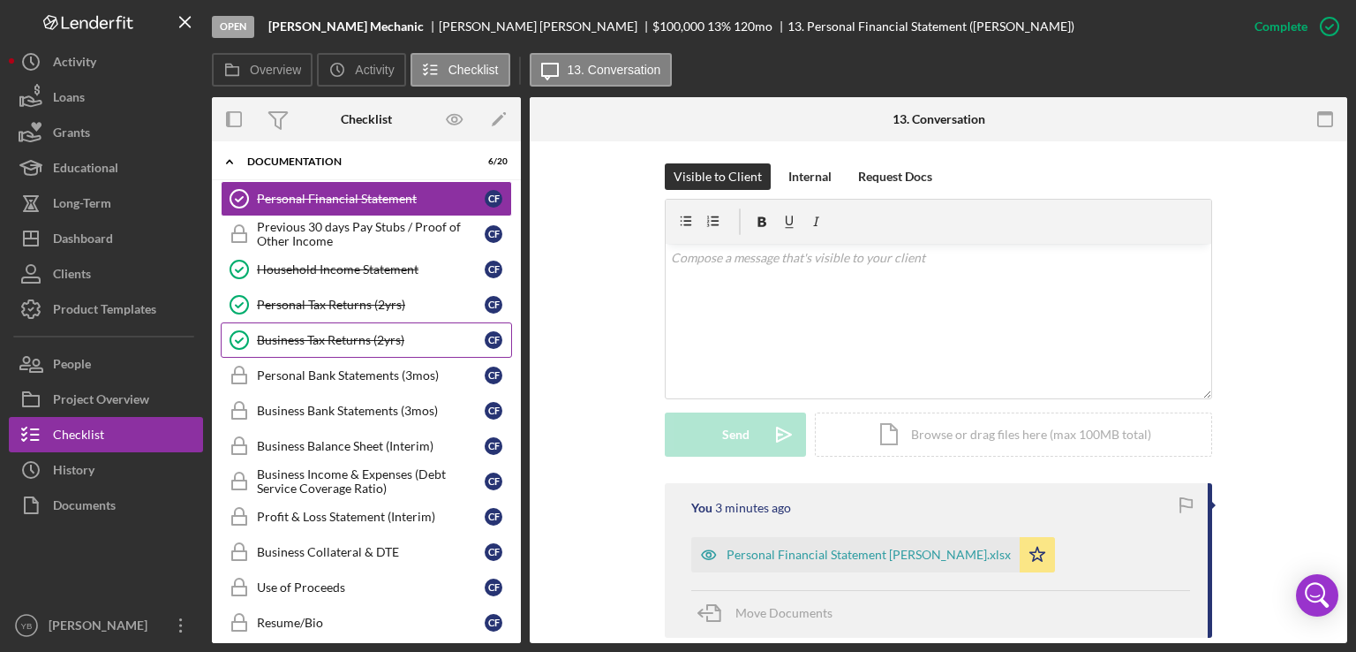
click at [355, 333] on div "Business Tax Returns (2yrs)" at bounding box center [371, 340] width 228 height 14
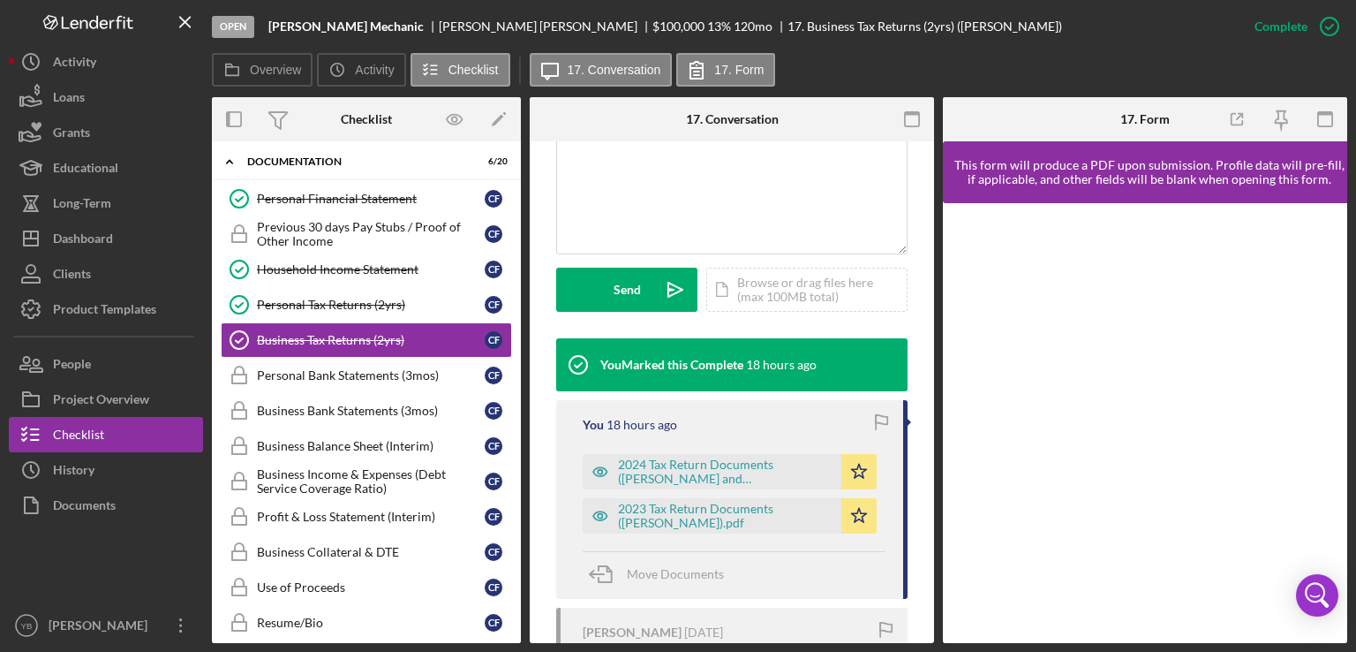
scroll to position [419, 0]
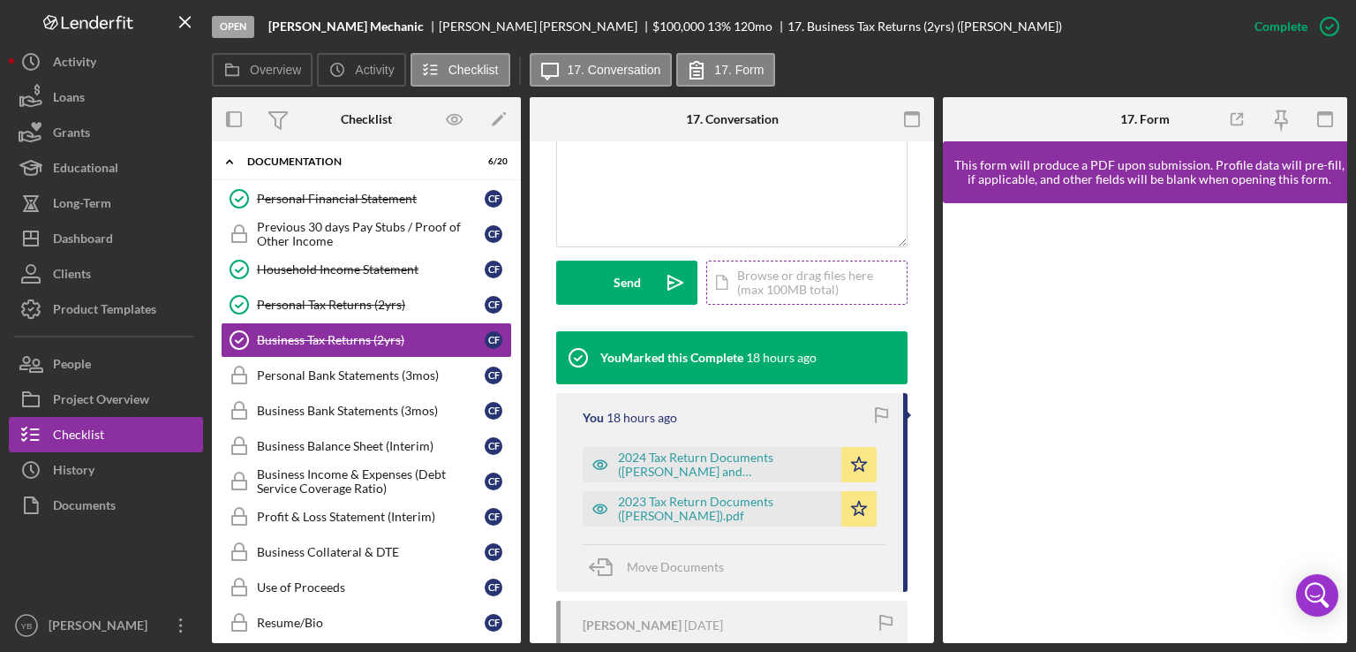
click at [783, 305] on div "Icon/Document Browse or drag files here (max 100MB total) Tap to choose files o…" at bounding box center [806, 283] width 201 height 44
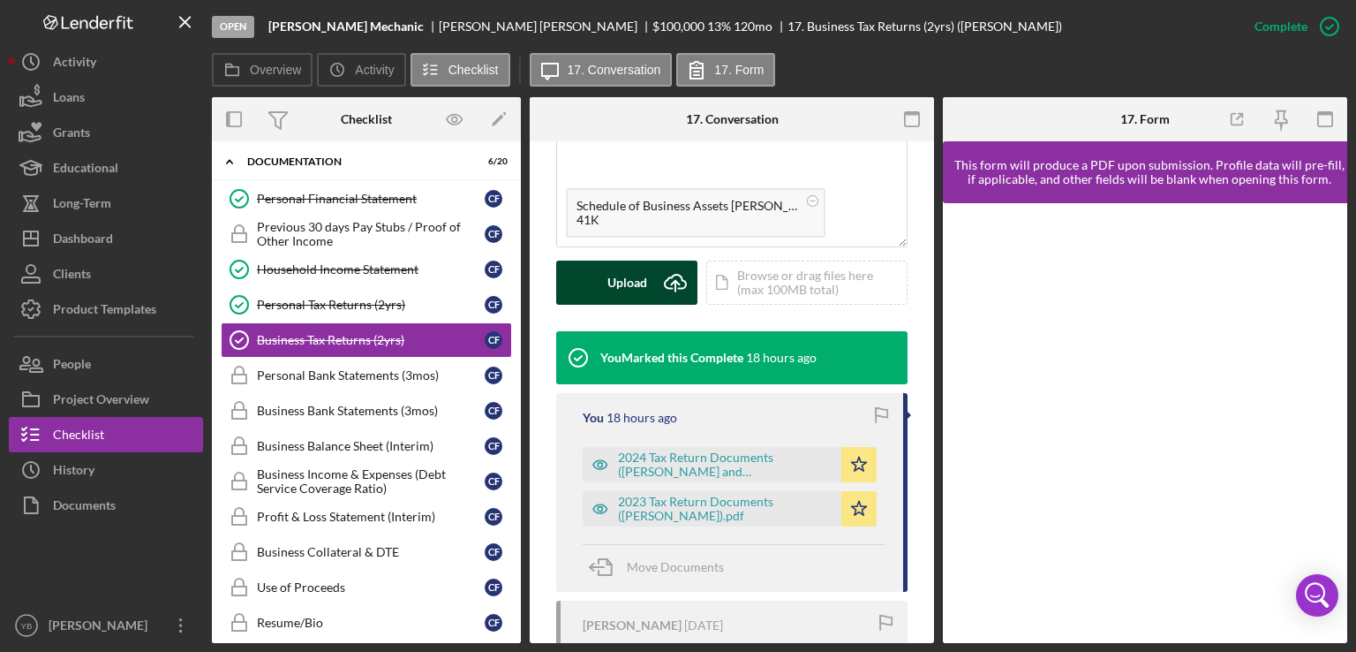
click at [641, 302] on div "Upload" at bounding box center [628, 283] width 40 height 44
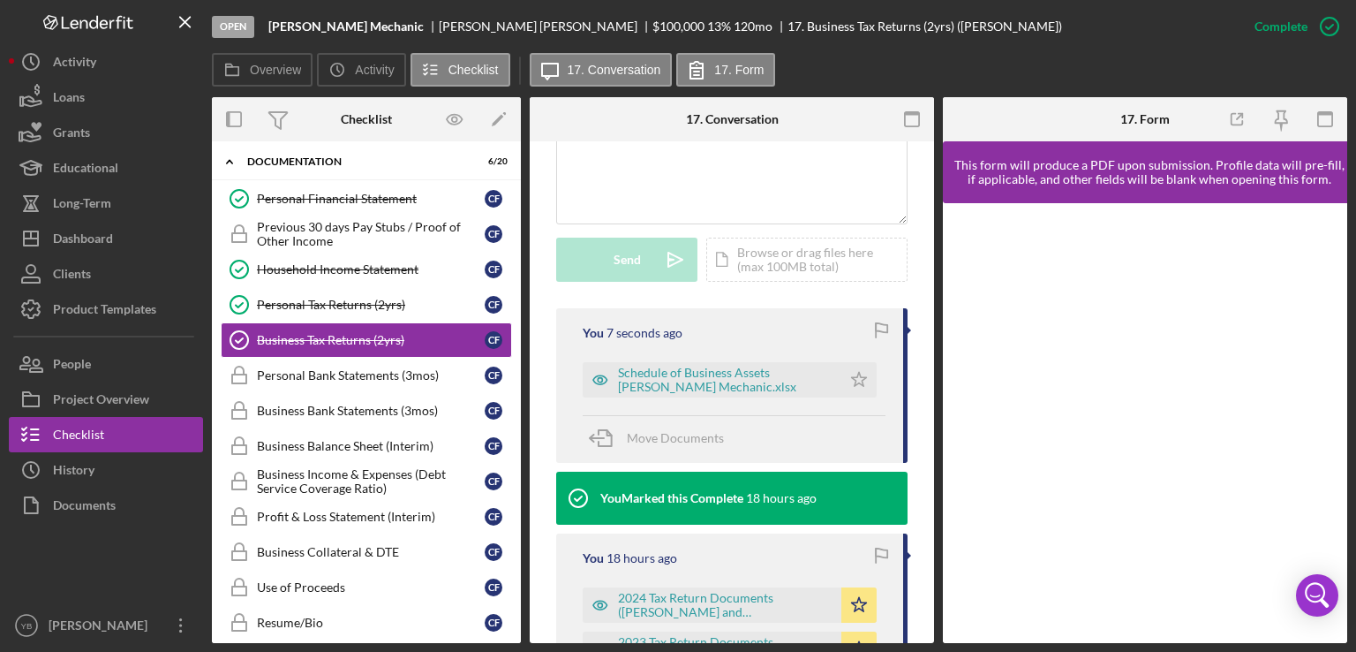
scroll to position [445, 0]
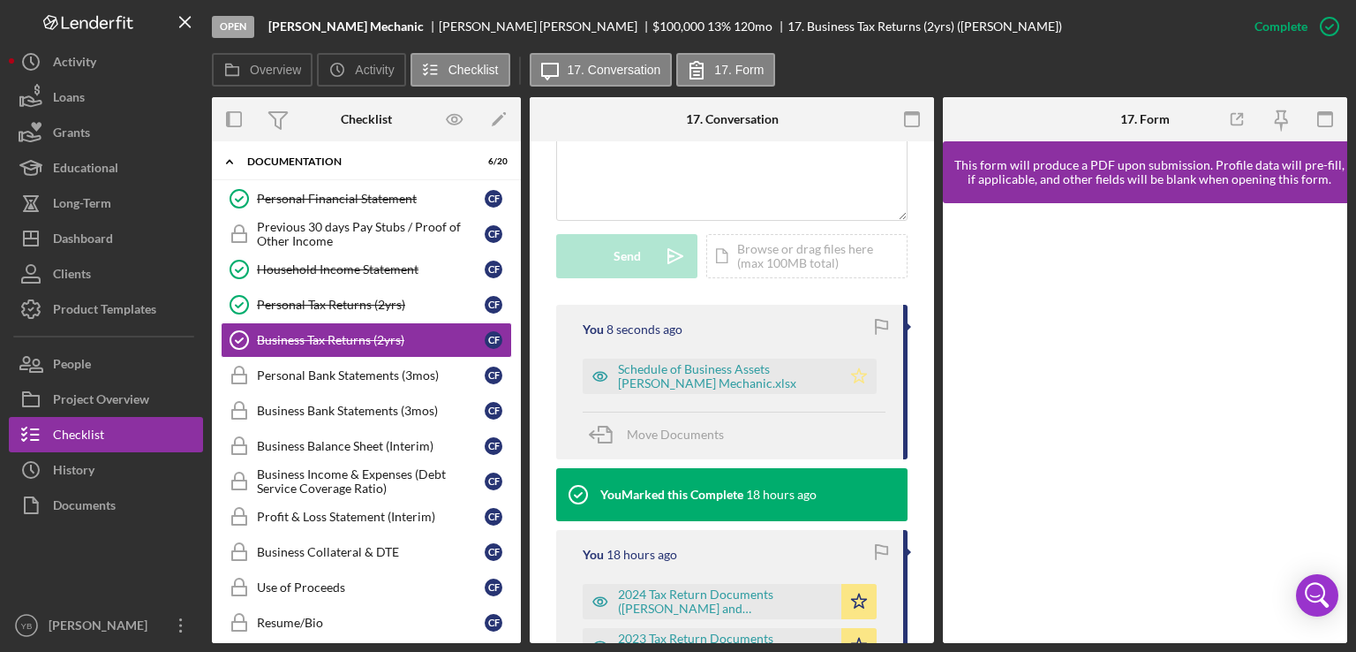
click at [855, 394] on icon "Icon/Star" at bounding box center [859, 376] width 35 height 35
drag, startPoint x: 521, startPoint y: 305, endPoint x: 519, endPoint y: 288, distance: 16.9
click at [519, 288] on div "Overview Internal Workflow Stage Open Icon/Dropdown Arrow Archive (can unarchiv…" at bounding box center [780, 370] width 1136 height 546
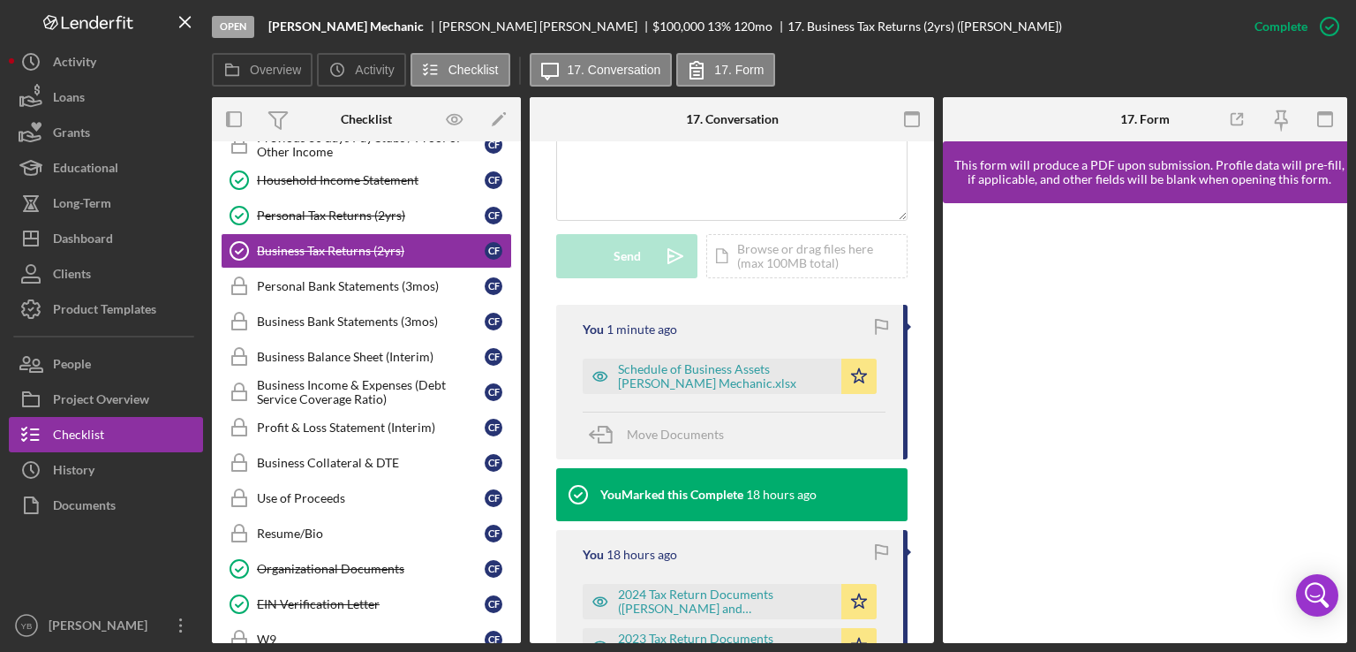
scroll to position [493, 0]
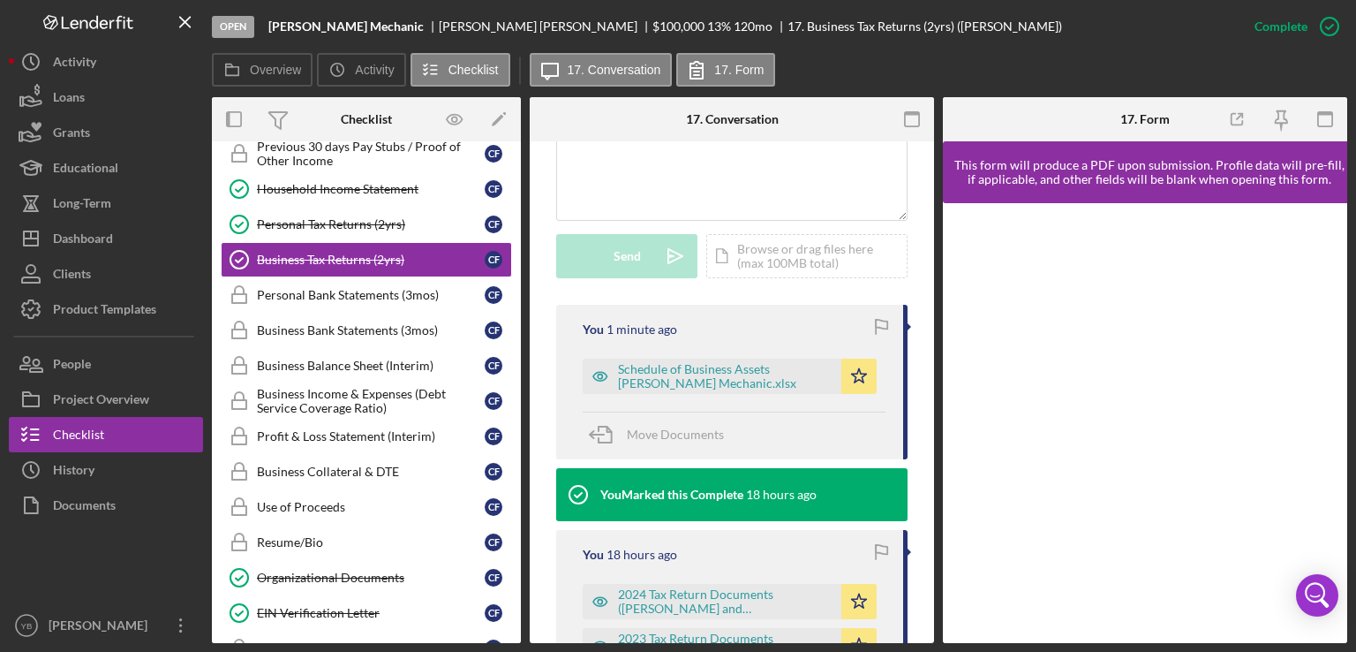
drag, startPoint x: 523, startPoint y: 412, endPoint x: 522, endPoint y: 345, distance: 66.2
click at [522, 345] on div "Overview Internal Workflow Stage Open Icon/Dropdown Arrow Archive (can unarchiv…" at bounding box center [780, 370] width 1136 height 546
drag, startPoint x: 522, startPoint y: 345, endPoint x: 518, endPoint y: 336, distance: 9.5
click at [518, 336] on div "Overview Internal Workflow Stage Open Icon/Dropdown Arrow Archive (can unarchiv…" at bounding box center [780, 370] width 1136 height 546
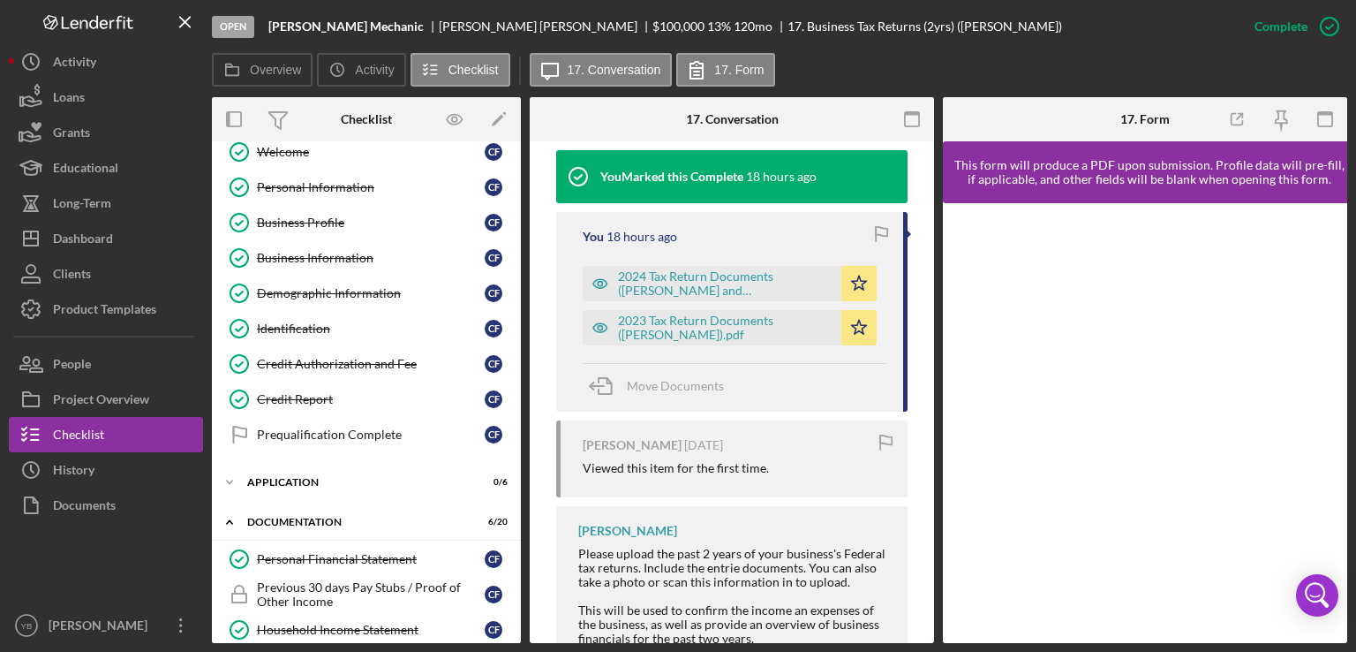
scroll to position [0, 0]
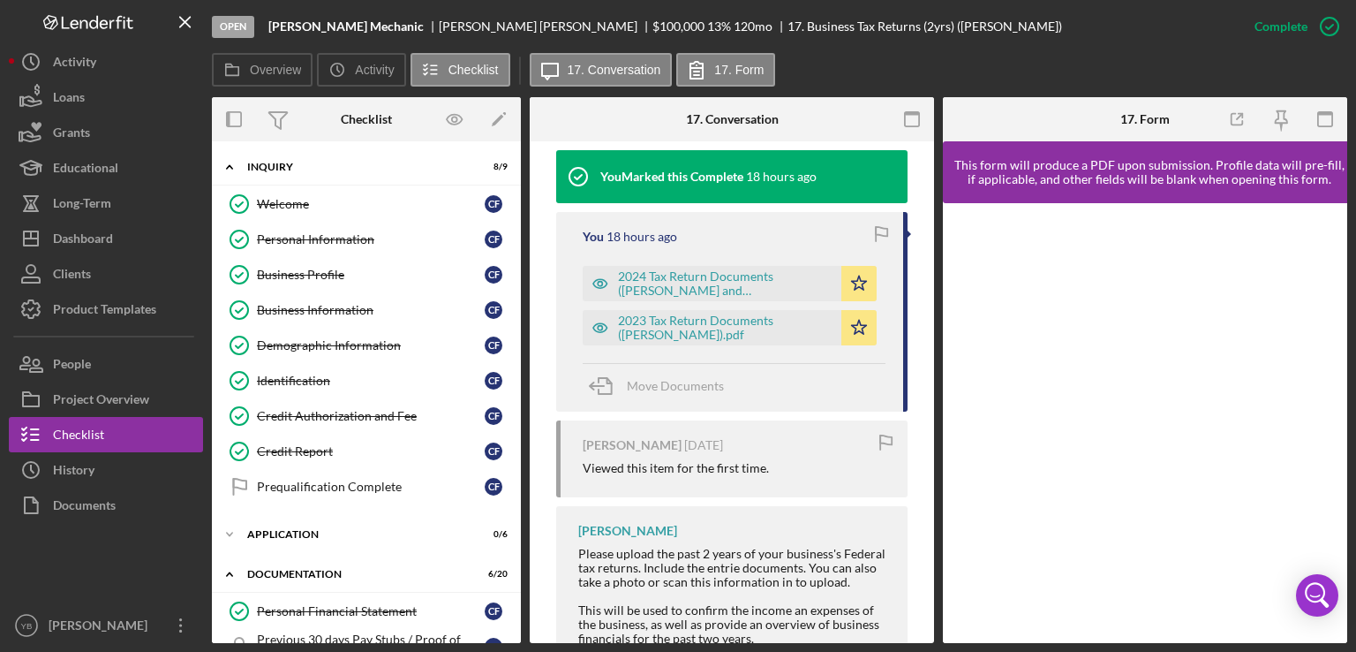
drag, startPoint x: 937, startPoint y: 470, endPoint x: 933, endPoint y: 457, distance: 14.0
click at [933, 457] on div "Overview Internal Workflow Stage Open Icon/Dropdown Arrow Archive (can unarchiv…" at bounding box center [780, 370] width 1136 height 546
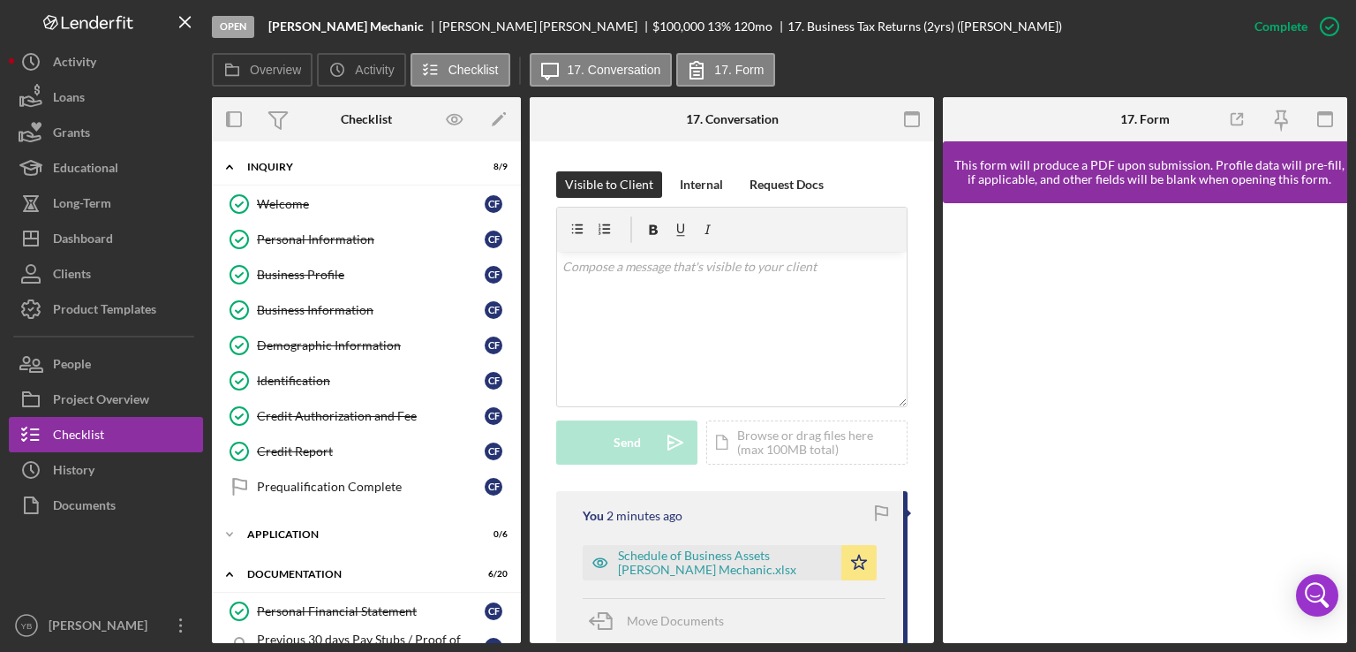
scroll to position [255, 0]
click at [934, 268] on div "Overview Internal Workflow Stage Open Icon/Dropdown Arrow Archive (can unarchiv…" at bounding box center [780, 370] width 1136 height 546
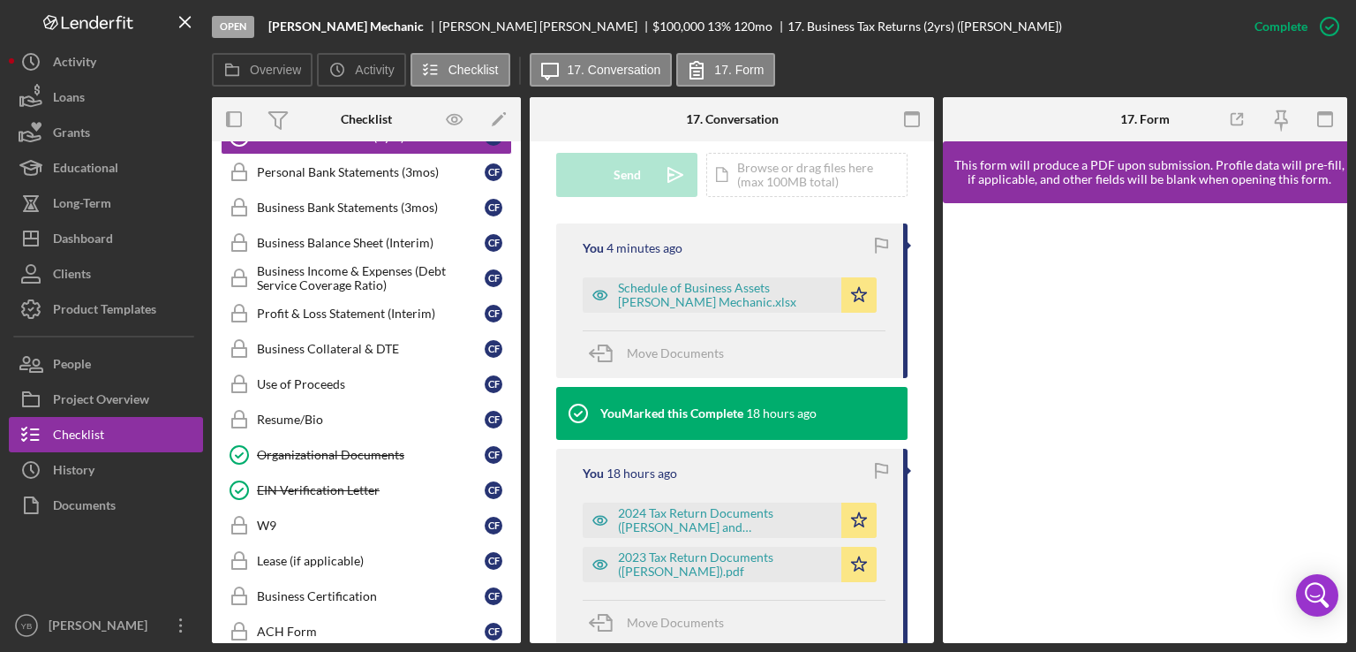
scroll to position [608, 0]
